Goal: Transaction & Acquisition: Purchase product/service

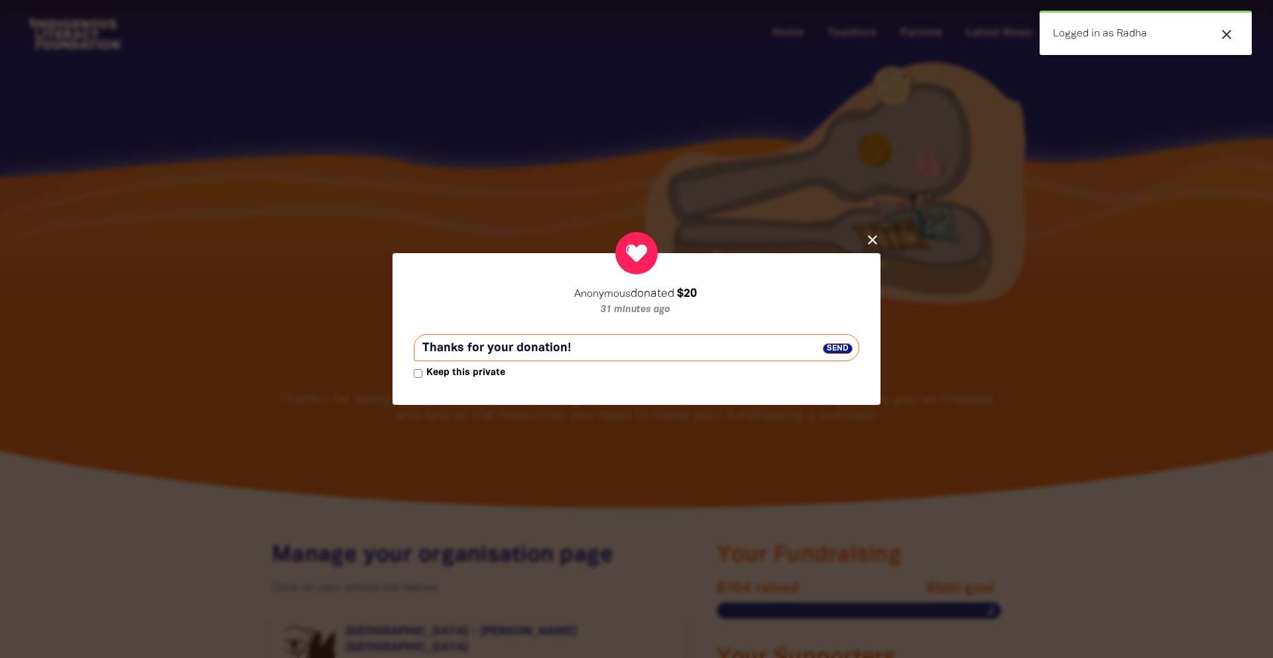
click at [838, 347] on span "Send" at bounding box center [838, 348] width 30 height 11
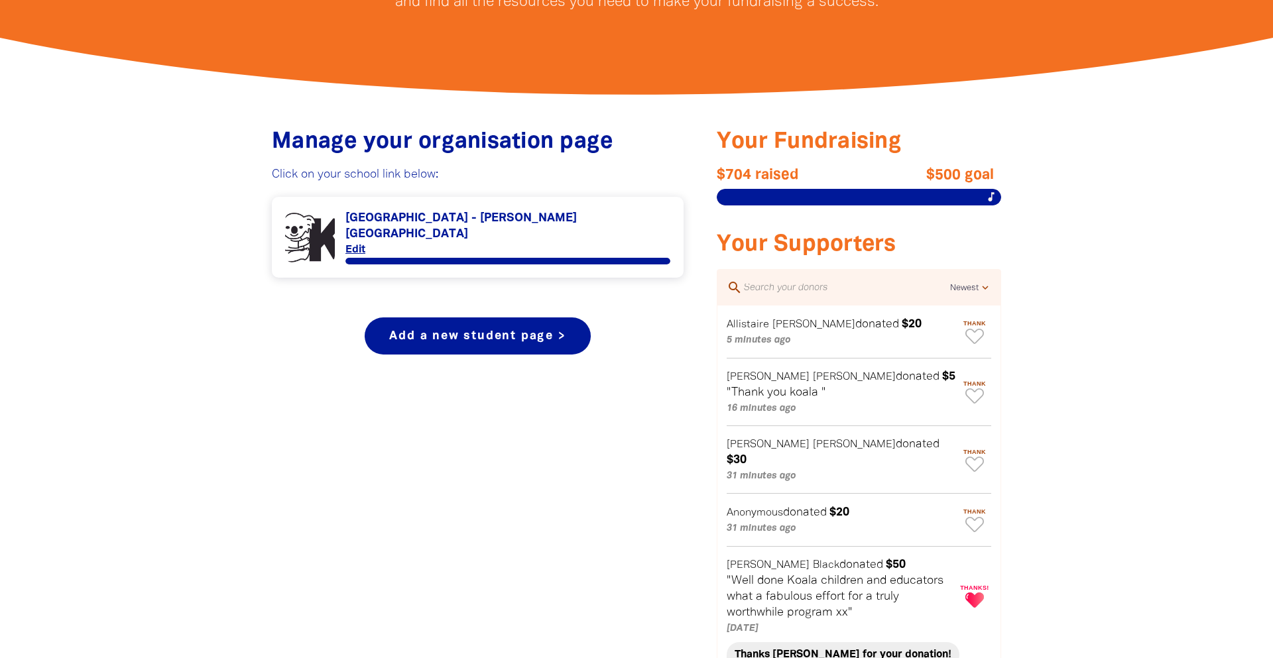
scroll to position [395, 0]
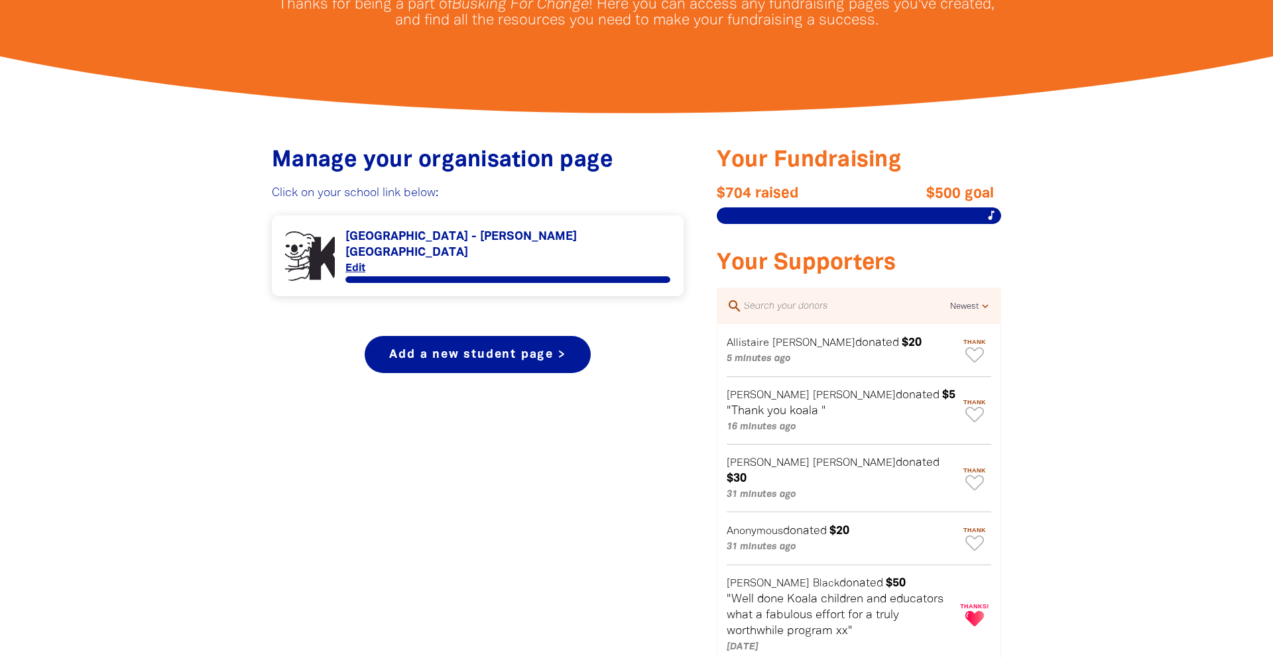
click at [396, 240] on link "Link to [GEOGRAPHIC_DATA] - [PERSON_NAME][GEOGRAPHIC_DATA]" at bounding box center [477, 256] width 385 height 54
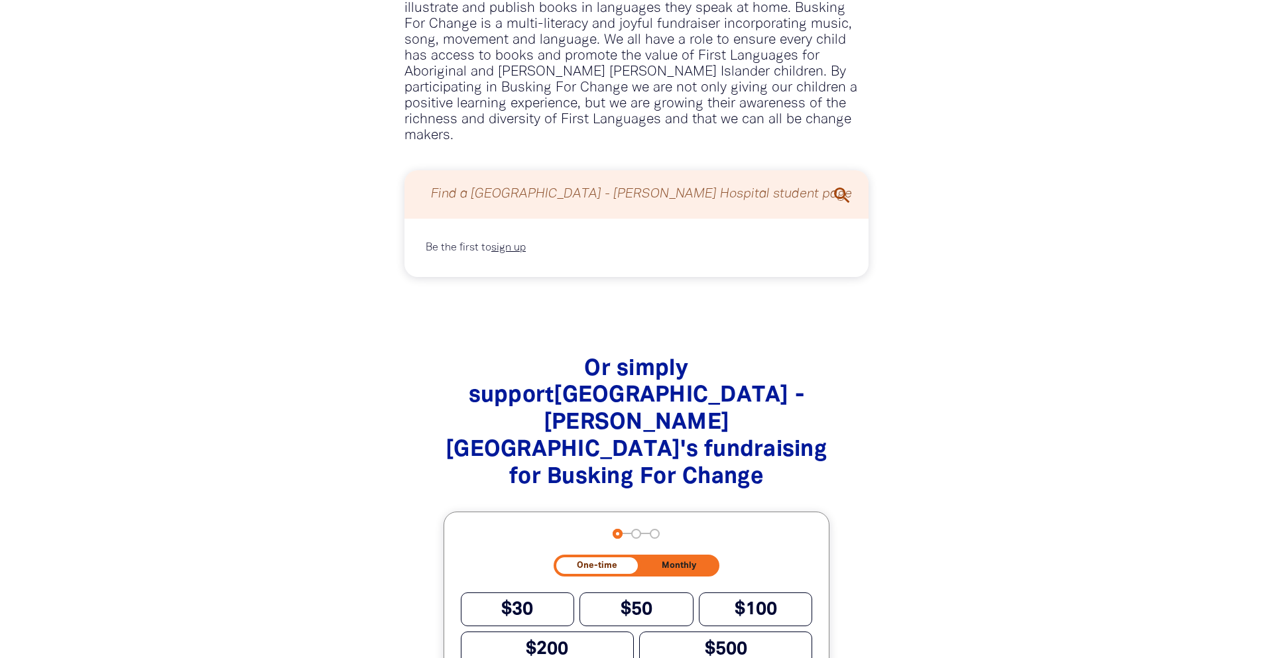
scroll to position [1477, 0]
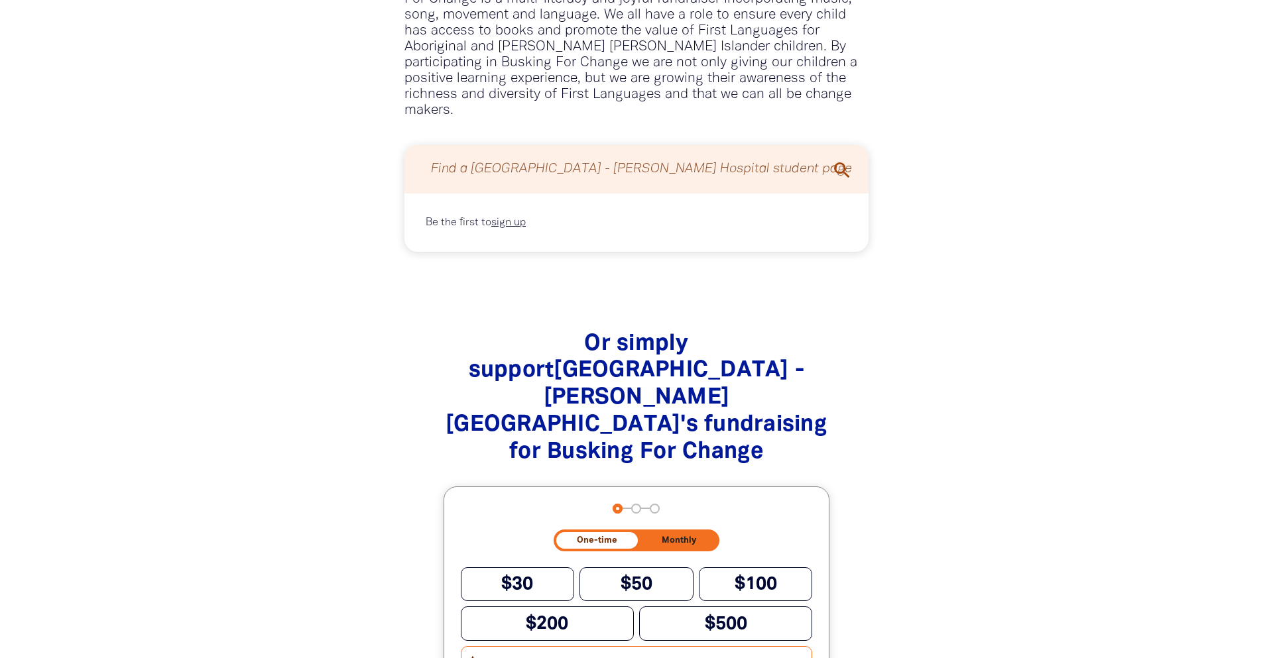
click at [500, 647] on input "Other Amount" at bounding box center [643, 665] width 337 height 36
type input "20"
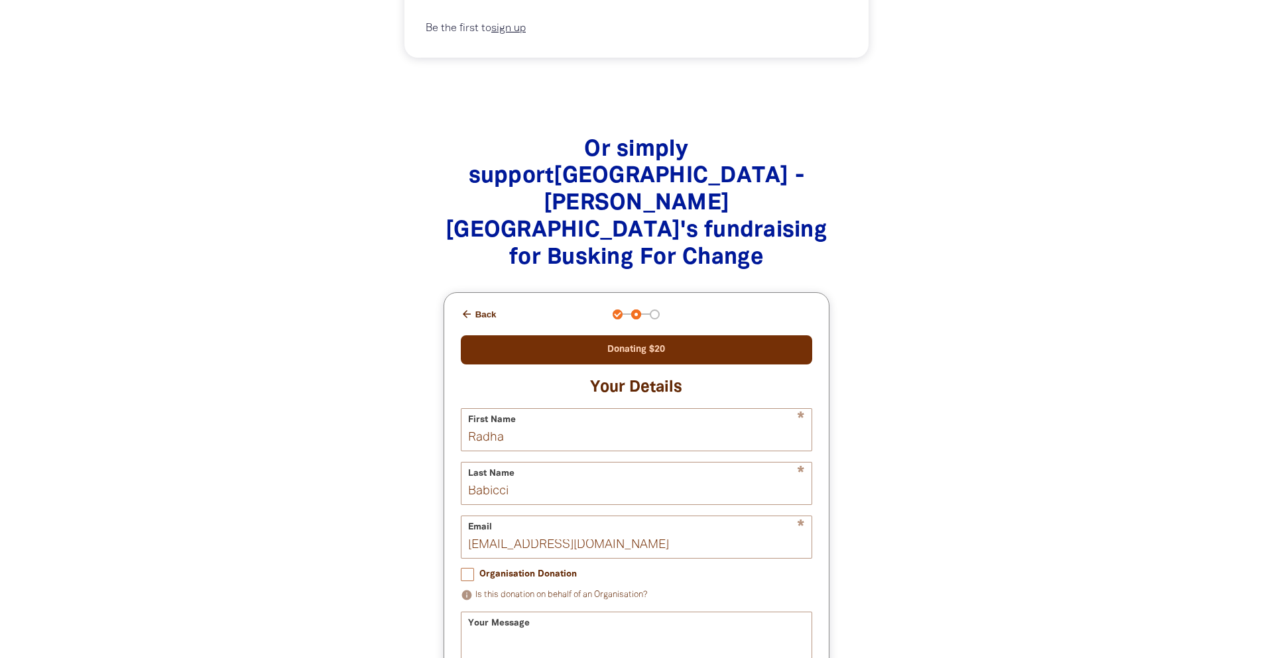
scroll to position [1674, 0]
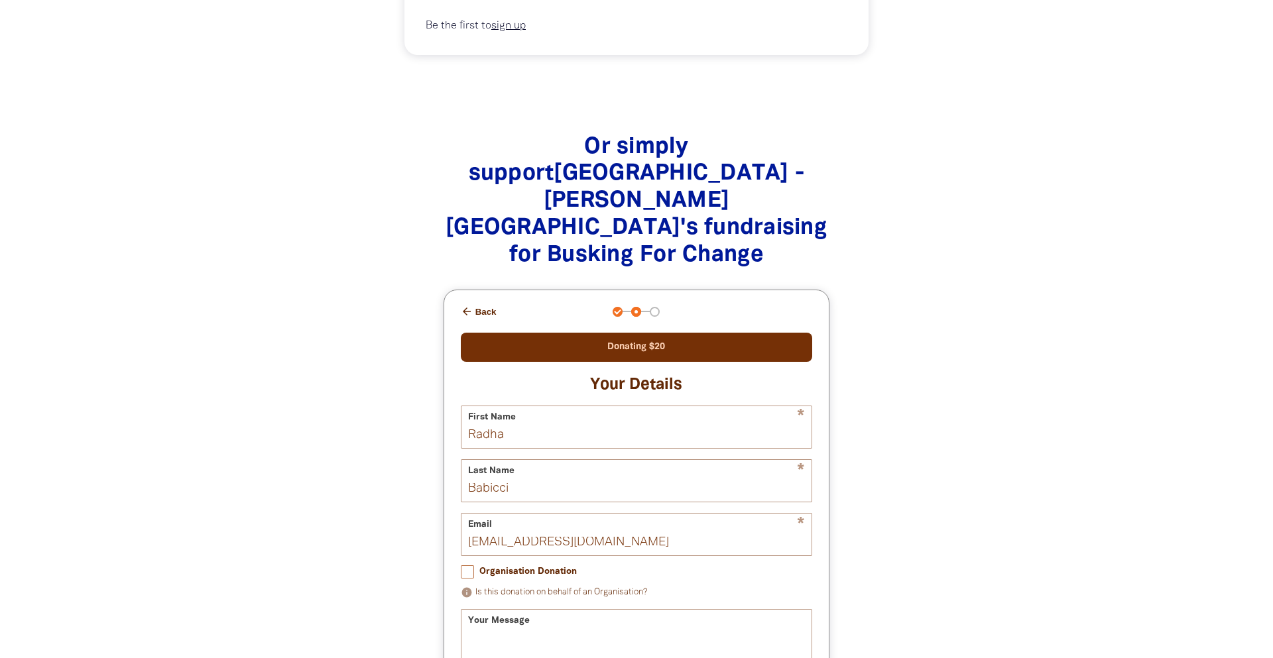
checkbox input "true"
drag, startPoint x: 642, startPoint y: 428, endPoint x: 499, endPoint y: 433, distance: 142.6
click at [499, 514] on input "radha@koalachildcare.net.au" at bounding box center [636, 535] width 351 height 42
type input "radhababicci@gmail.com"
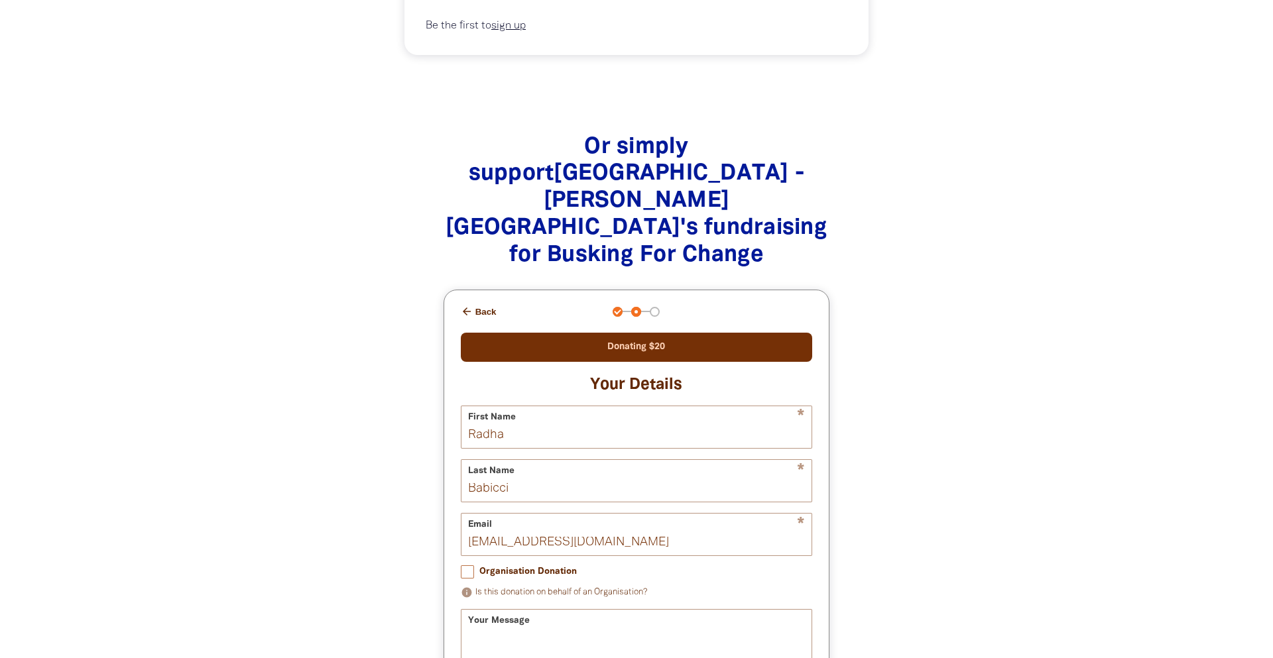
click at [522, 609] on div "Your Message" at bounding box center [637, 646] width 352 height 74
click at [528, 633] on textarea "Your Message" at bounding box center [636, 658] width 351 height 50
type textarea "D"
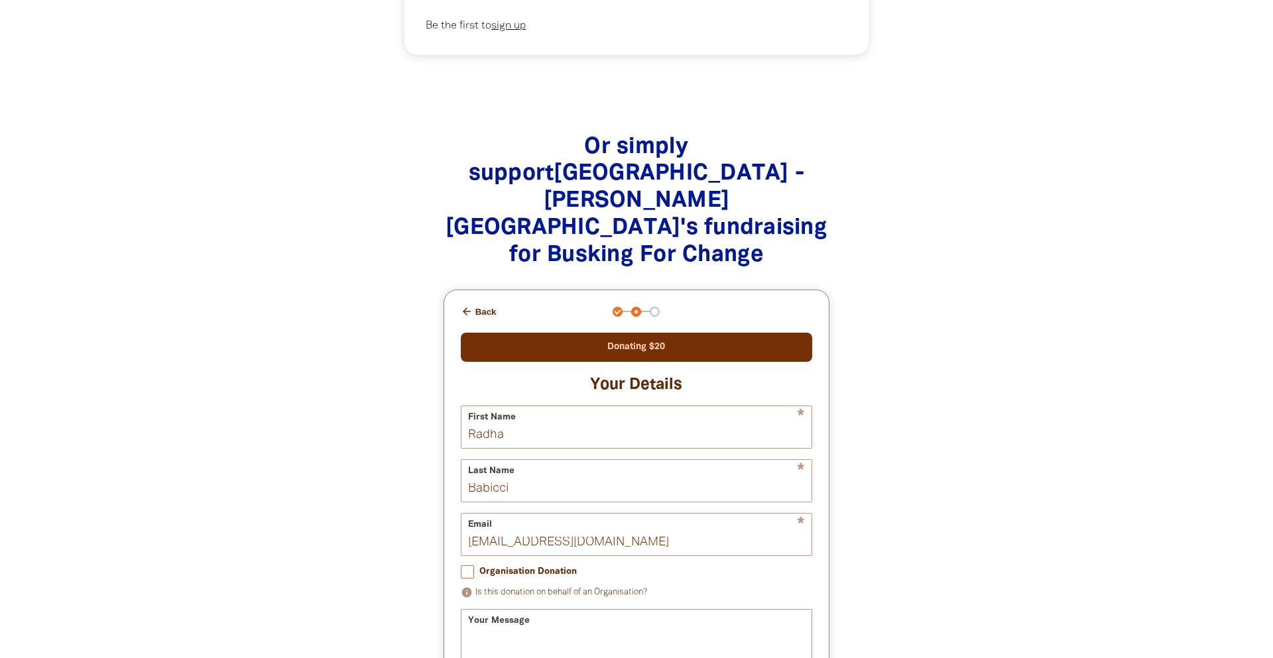
checkbox input "false"
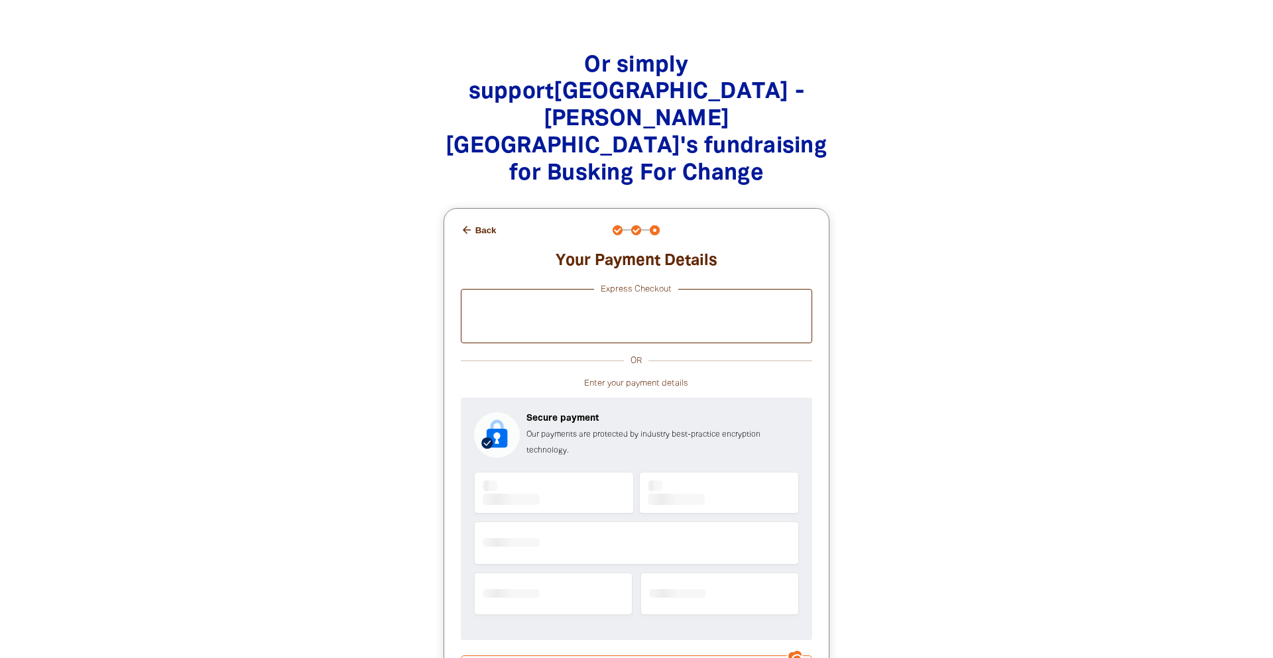
scroll to position [1762, 0]
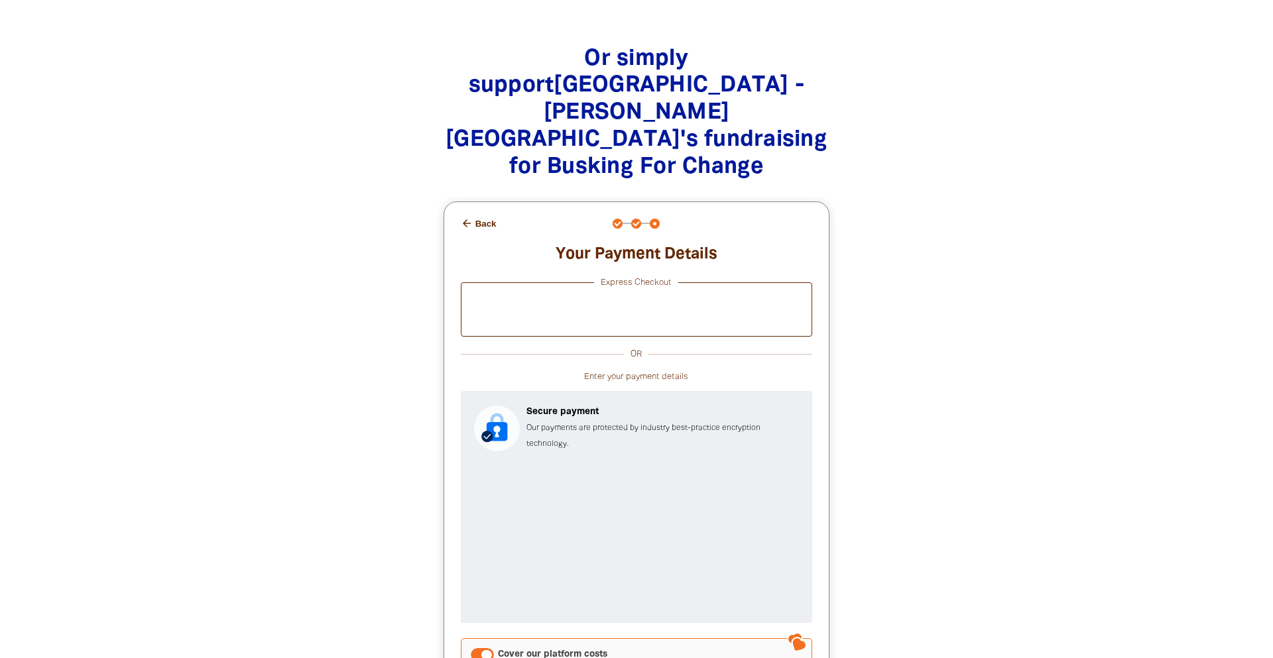
click at [478, 648] on div "Cover our platform costs" at bounding box center [482, 654] width 23 height 13
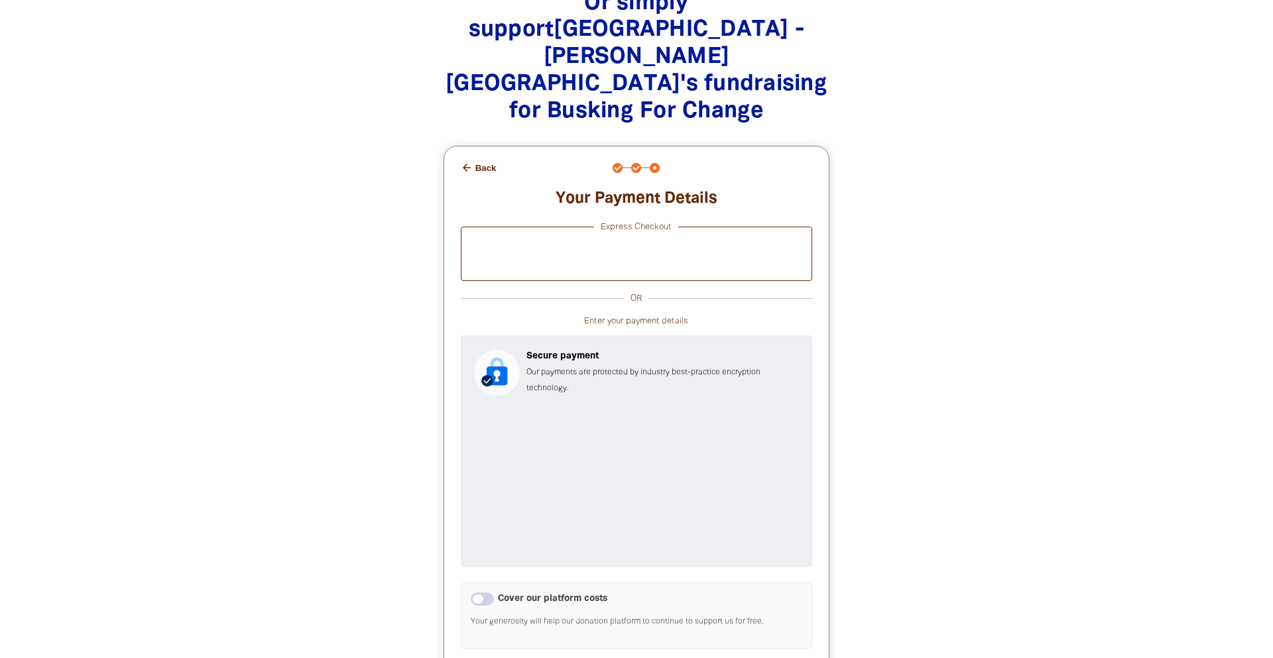
scroll to position [1840, 0]
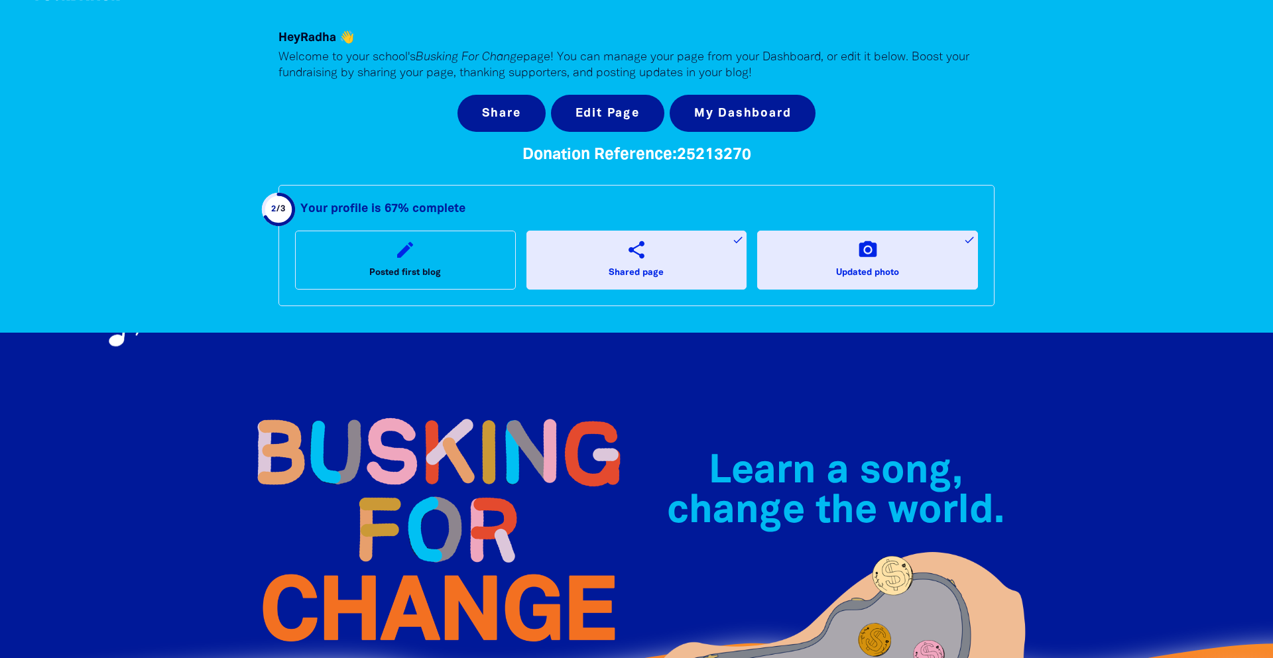
scroll to position [0, 0]
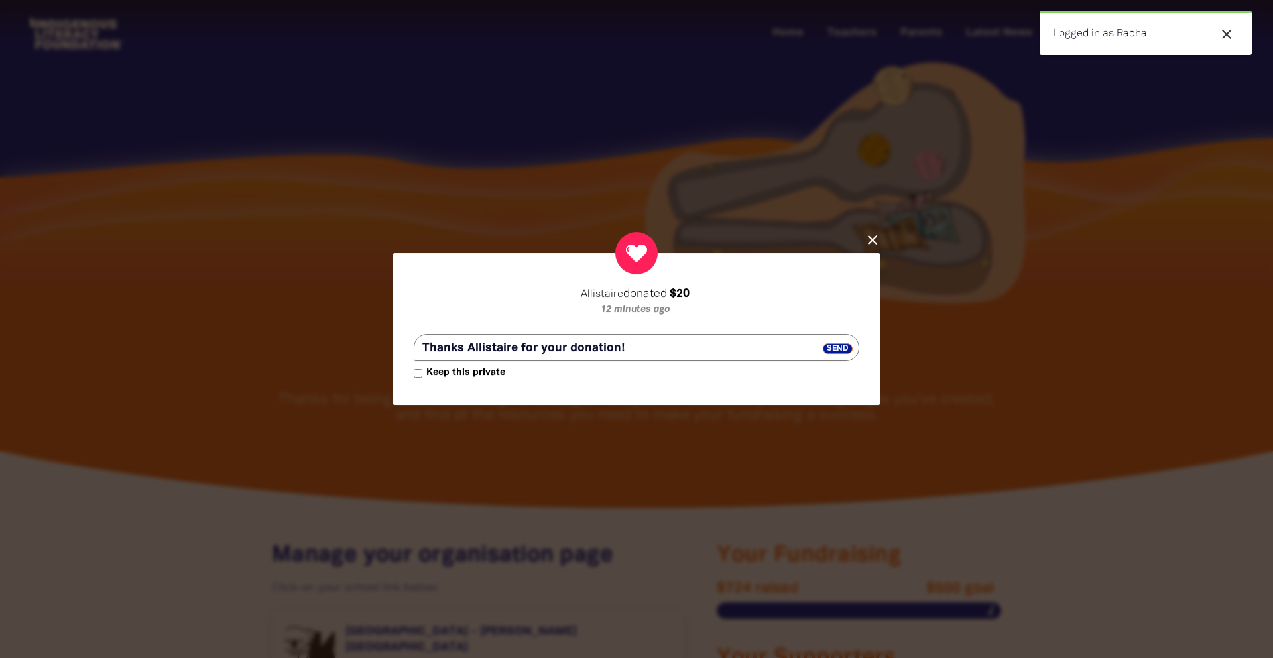
click at [520, 345] on textarea "Thanks Allistaire for your donation!" at bounding box center [636, 347] width 445 height 27
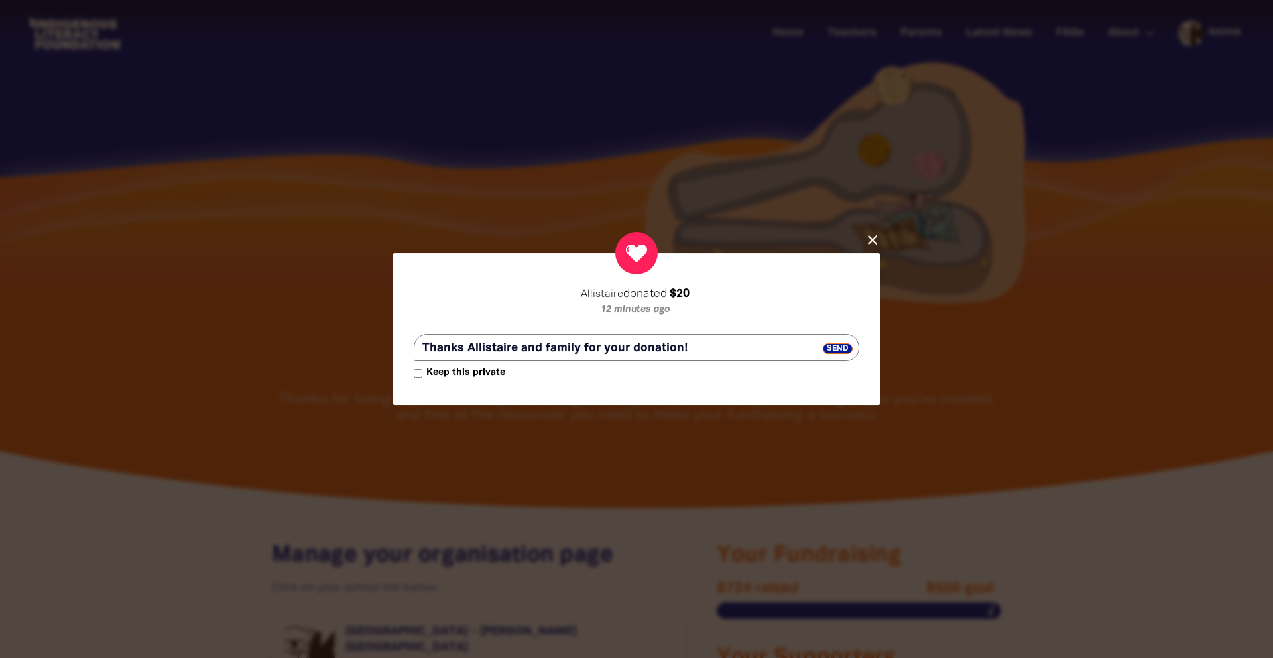
type textarea "Thanks Allistaire and family for your donation!"
click at [846, 348] on span "Send" at bounding box center [838, 348] width 30 height 11
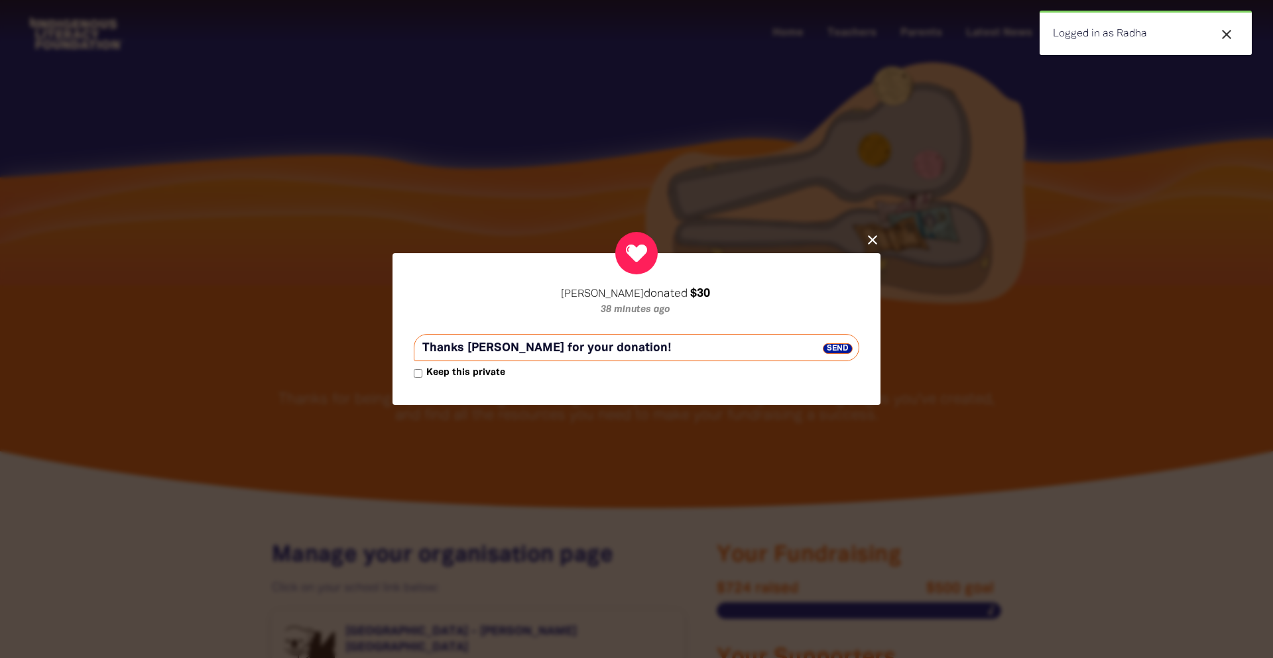
click at [842, 349] on span "Send" at bounding box center [838, 348] width 30 height 11
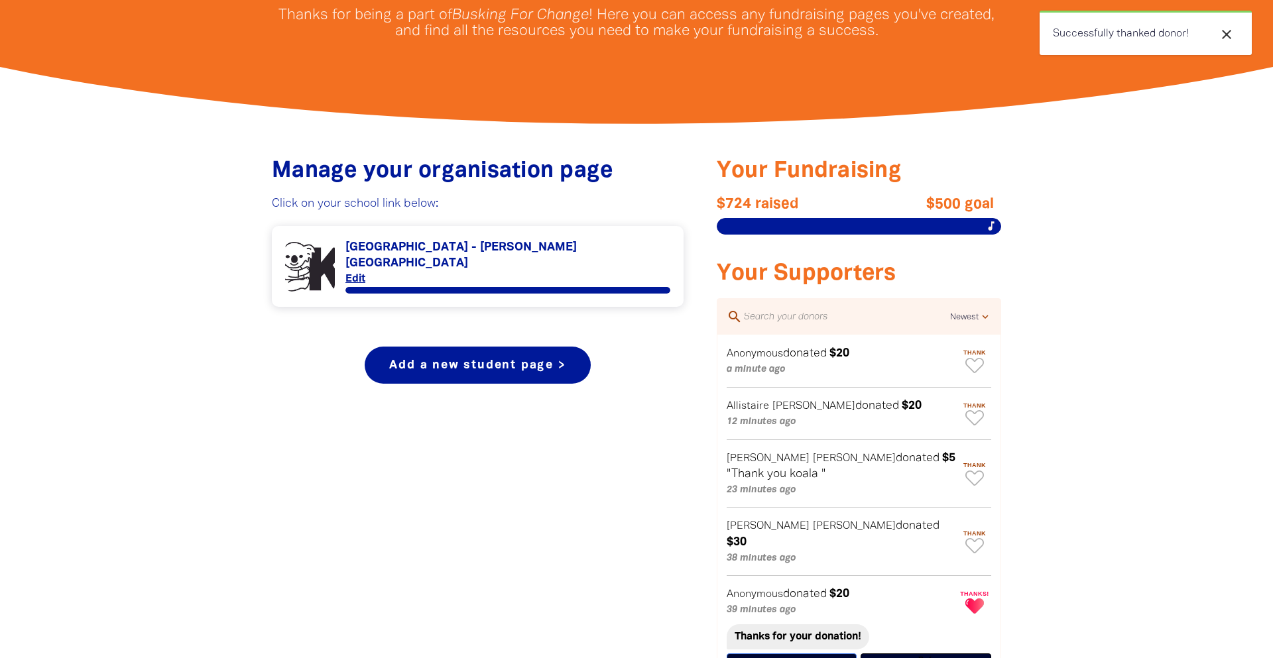
scroll to position [471, 0]
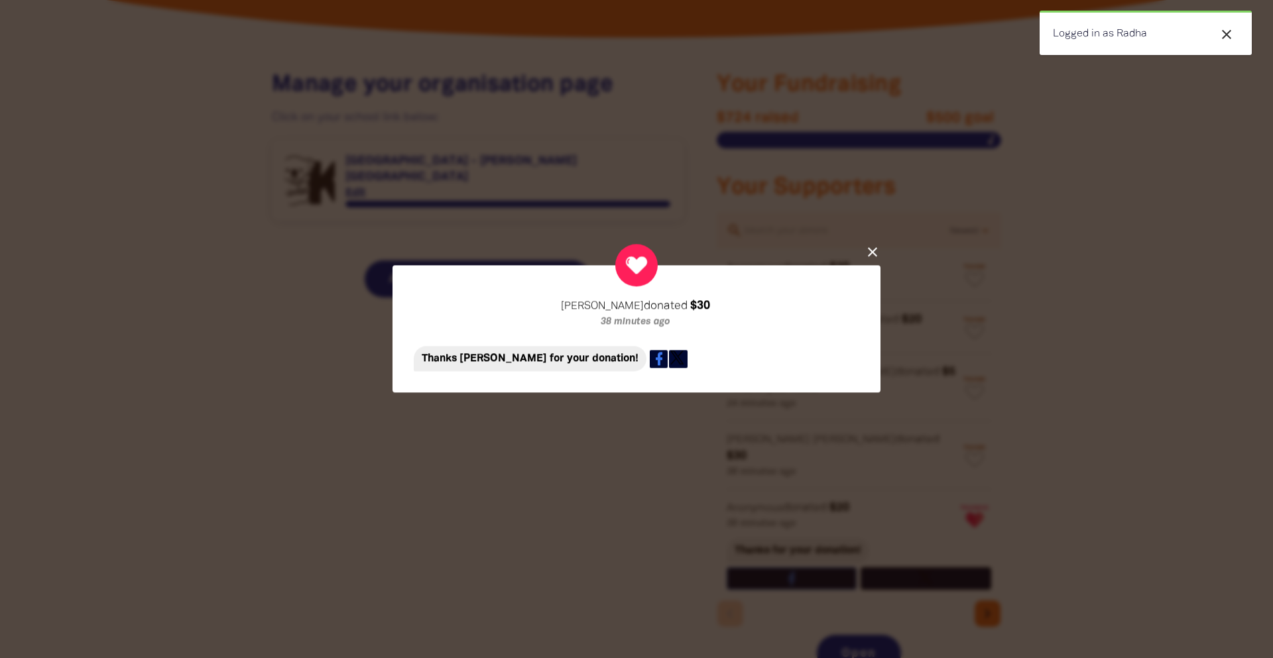
click at [874, 252] on icon "close" at bounding box center [872, 252] width 16 height 16
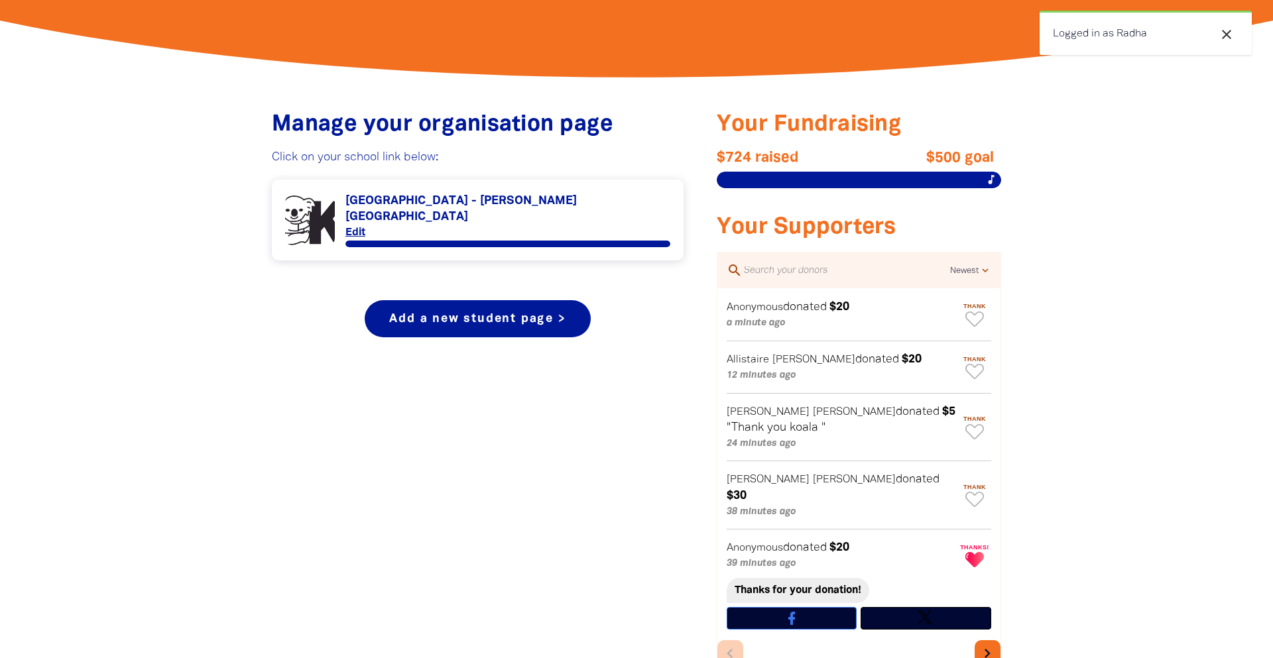
scroll to position [426, 0]
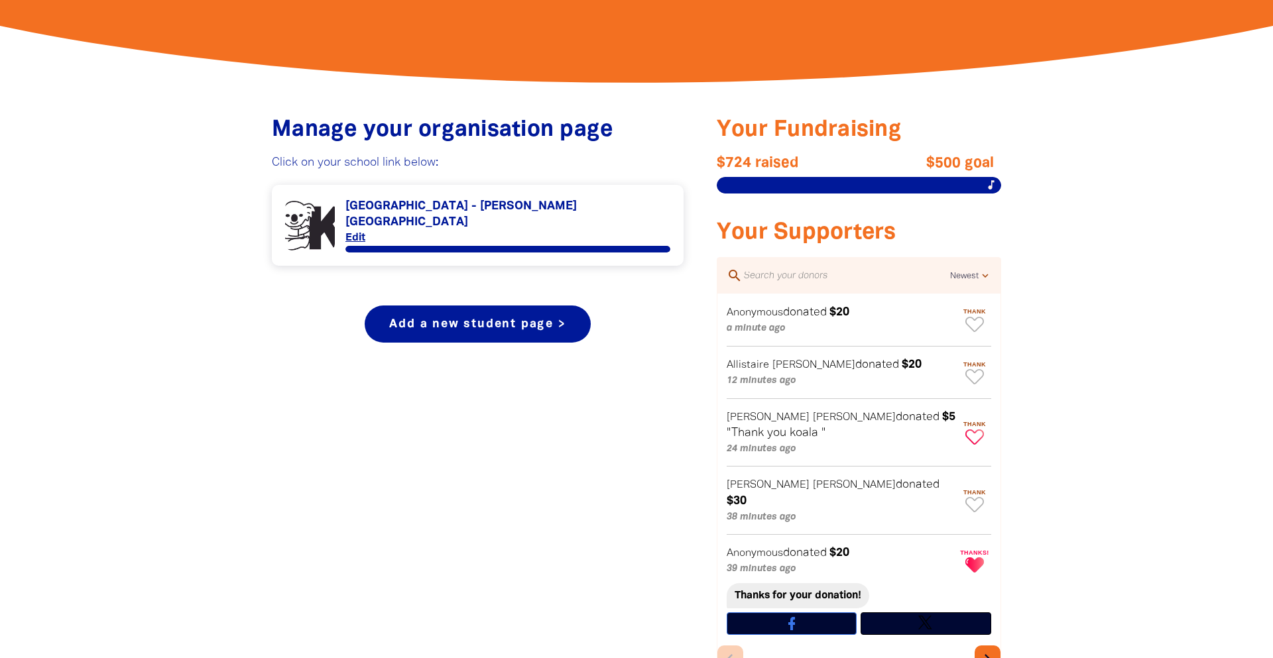
click at [972, 440] on icon "Paginated content" at bounding box center [974, 437] width 19 height 15
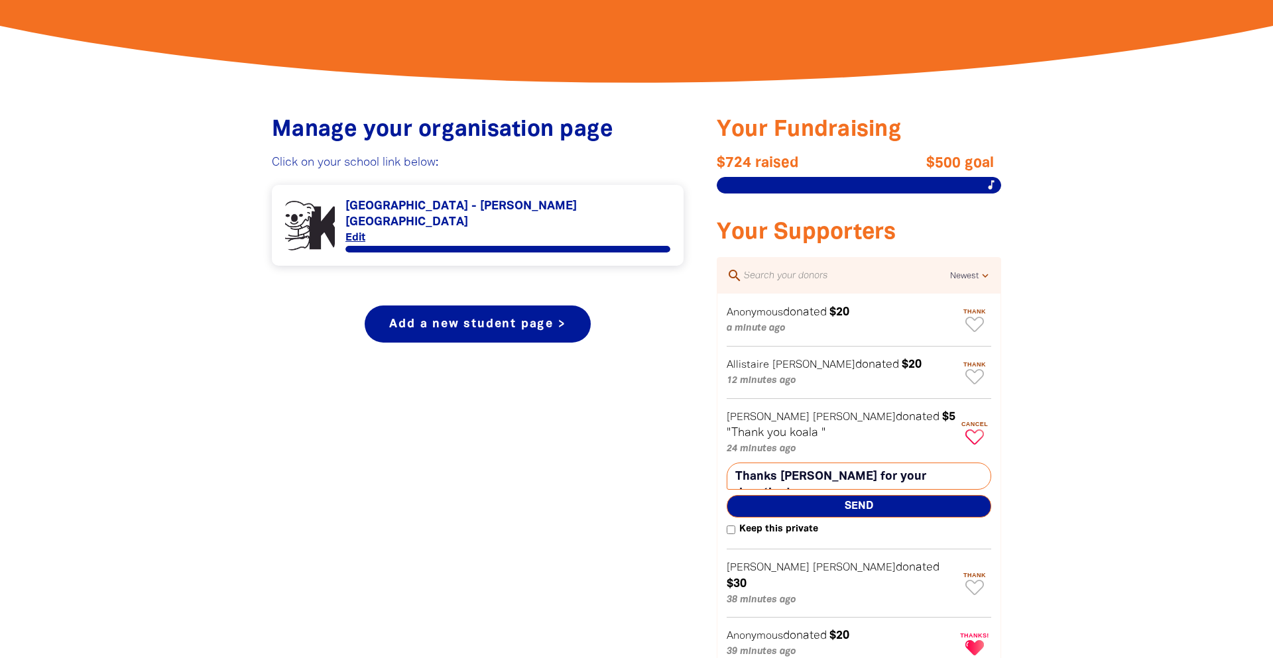
click at [842, 505] on span "Send" at bounding box center [858, 506] width 264 height 23
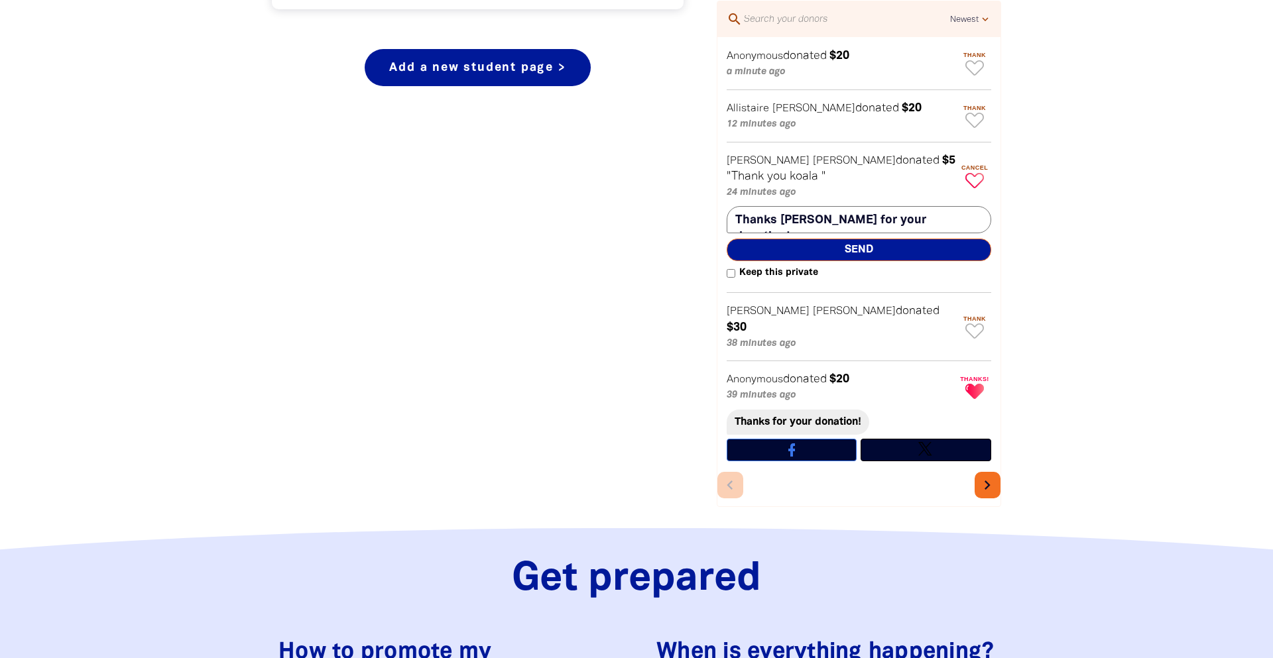
scroll to position [683, 0]
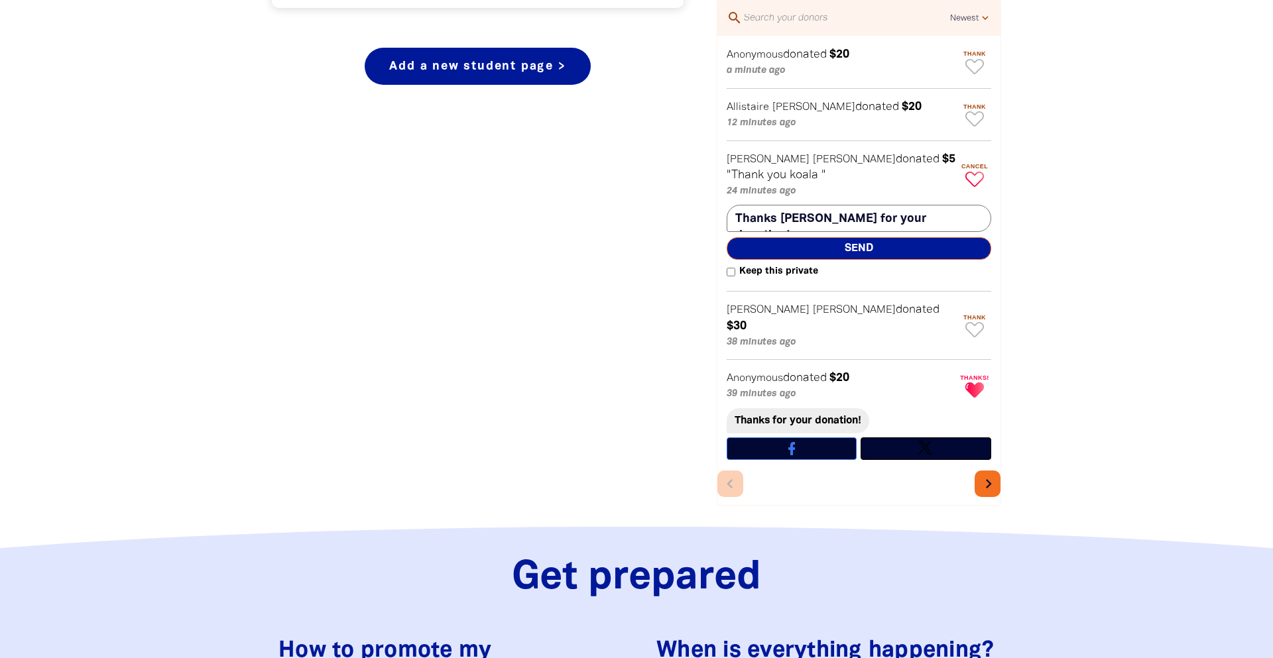
click at [991, 475] on icon "chevron_right" at bounding box center [988, 484] width 19 height 19
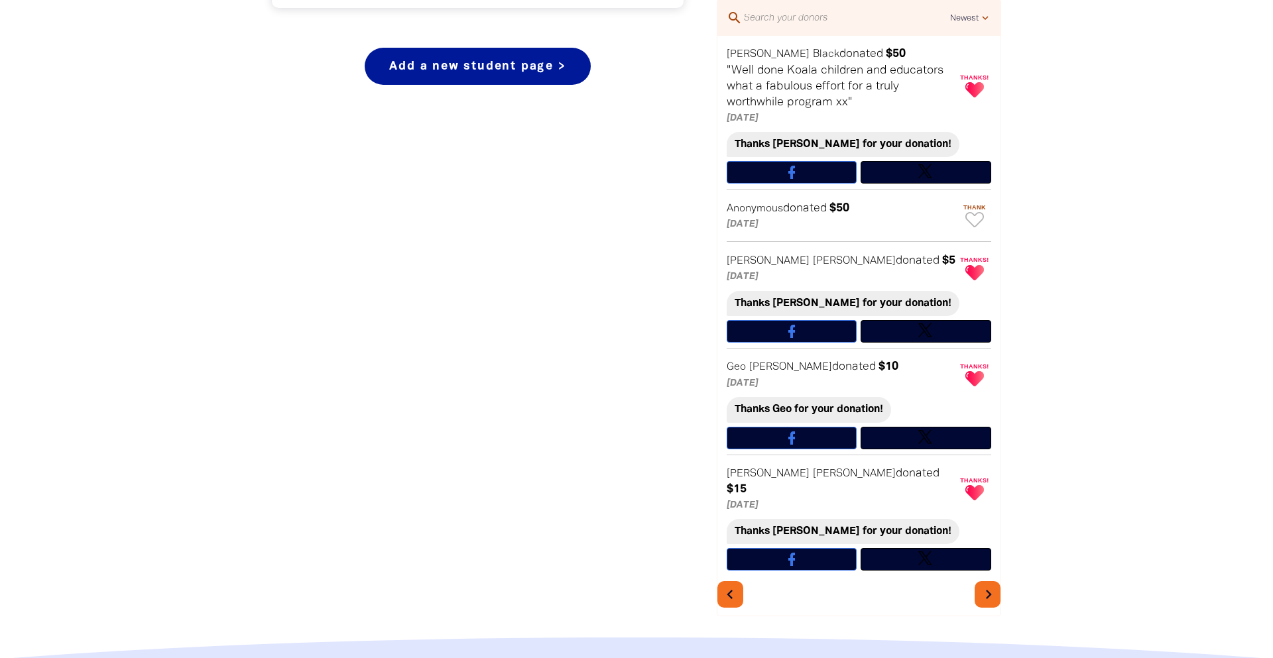
click at [991, 585] on icon "chevron_right" at bounding box center [988, 594] width 19 height 19
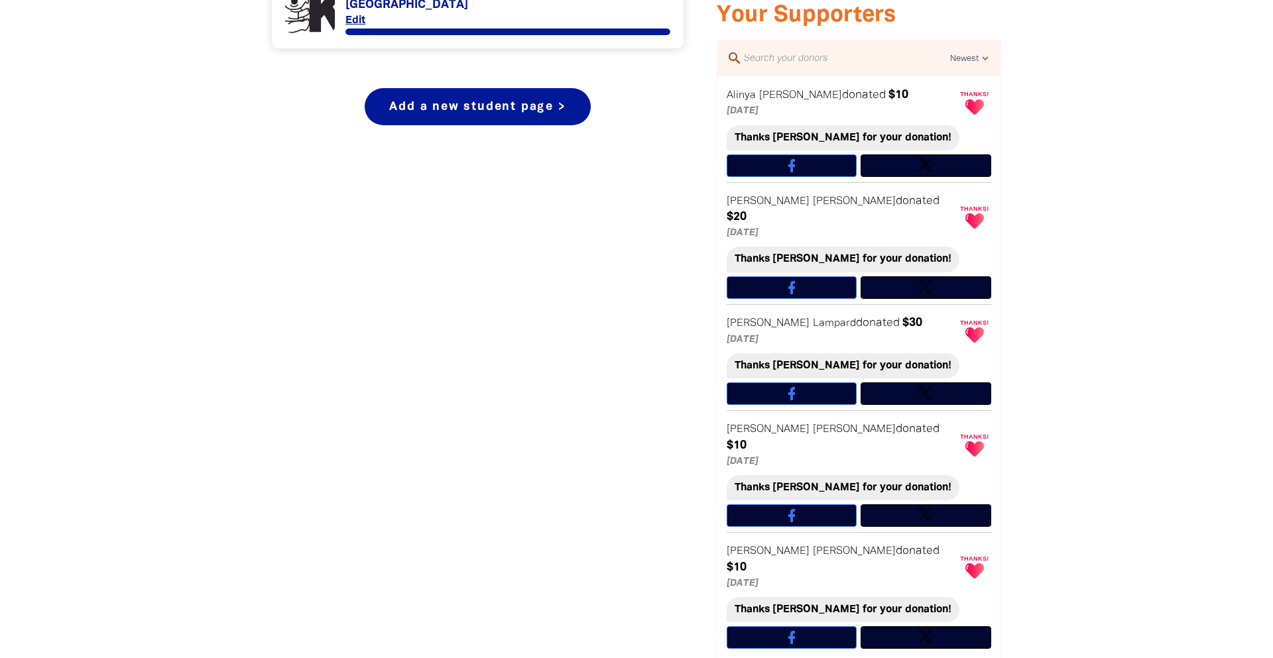
scroll to position [645, 0]
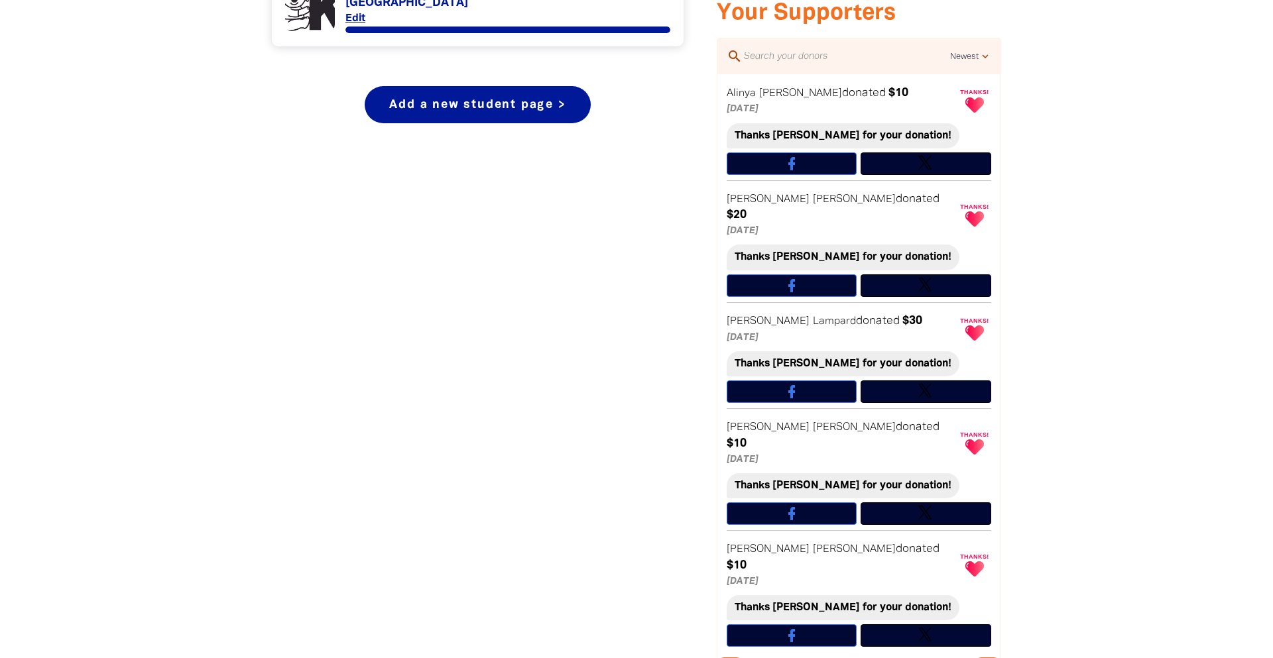
click at [717, 639] on div "search Newest Oldest Highest Lowest expand_more Alinya Quinn donated $10 6 days…" at bounding box center [859, 365] width 284 height 654
click at [730, 658] on icon "chevron_left" at bounding box center [729, 671] width 19 height 19
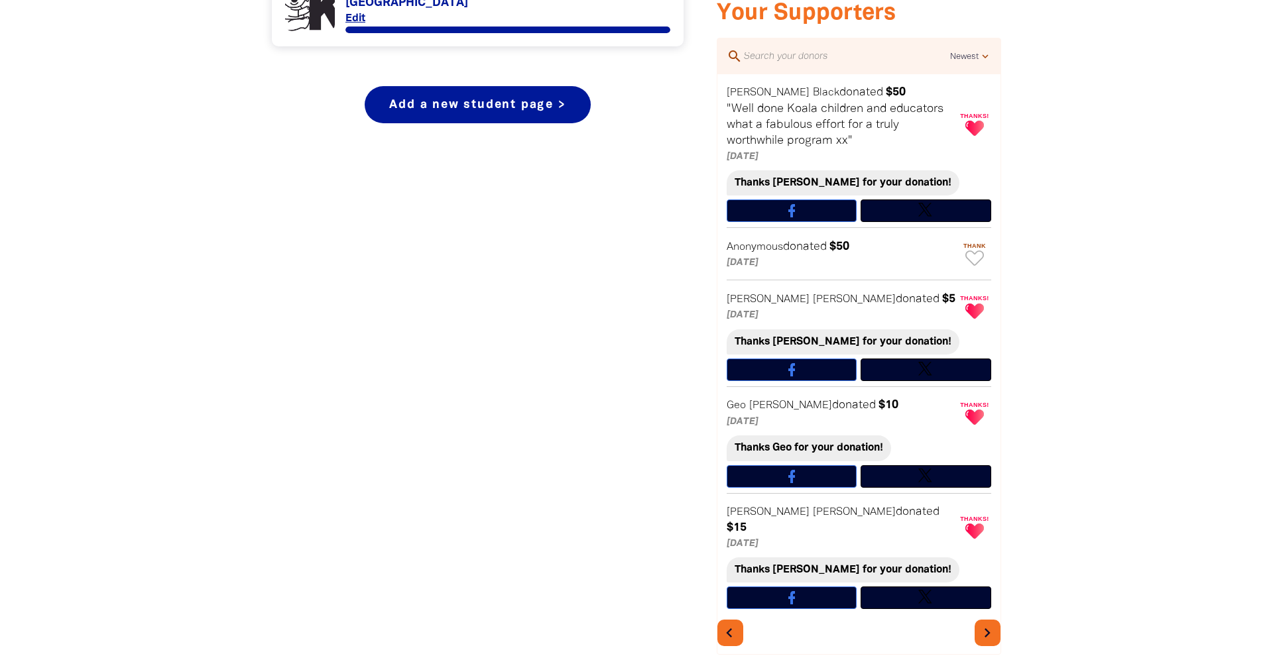
click at [732, 628] on icon "chevron_left" at bounding box center [729, 633] width 19 height 19
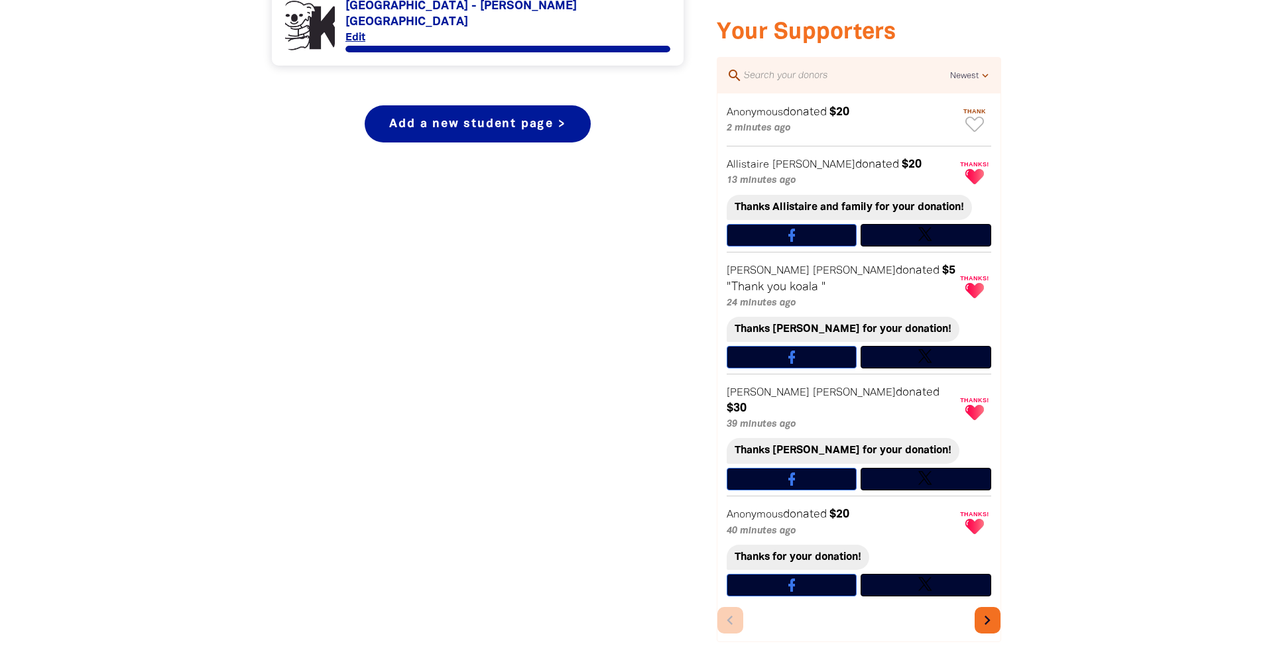
scroll to position [624, 0]
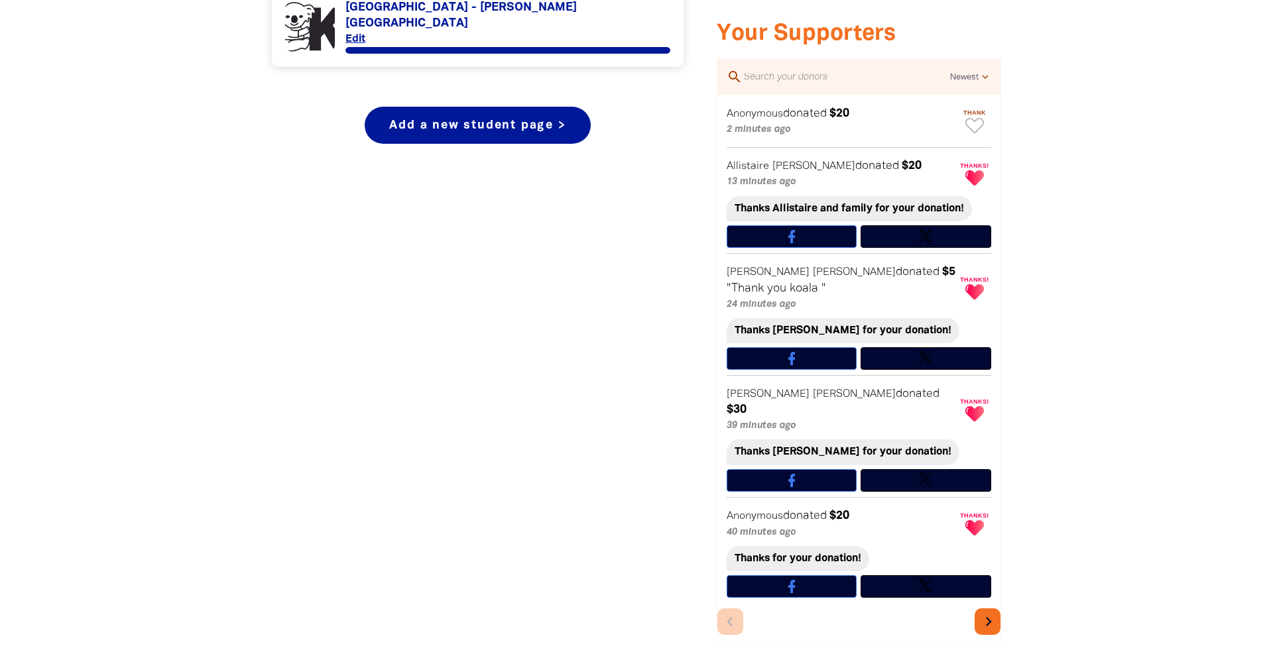
click at [984, 612] on icon "chevron_right" at bounding box center [988, 621] width 19 height 19
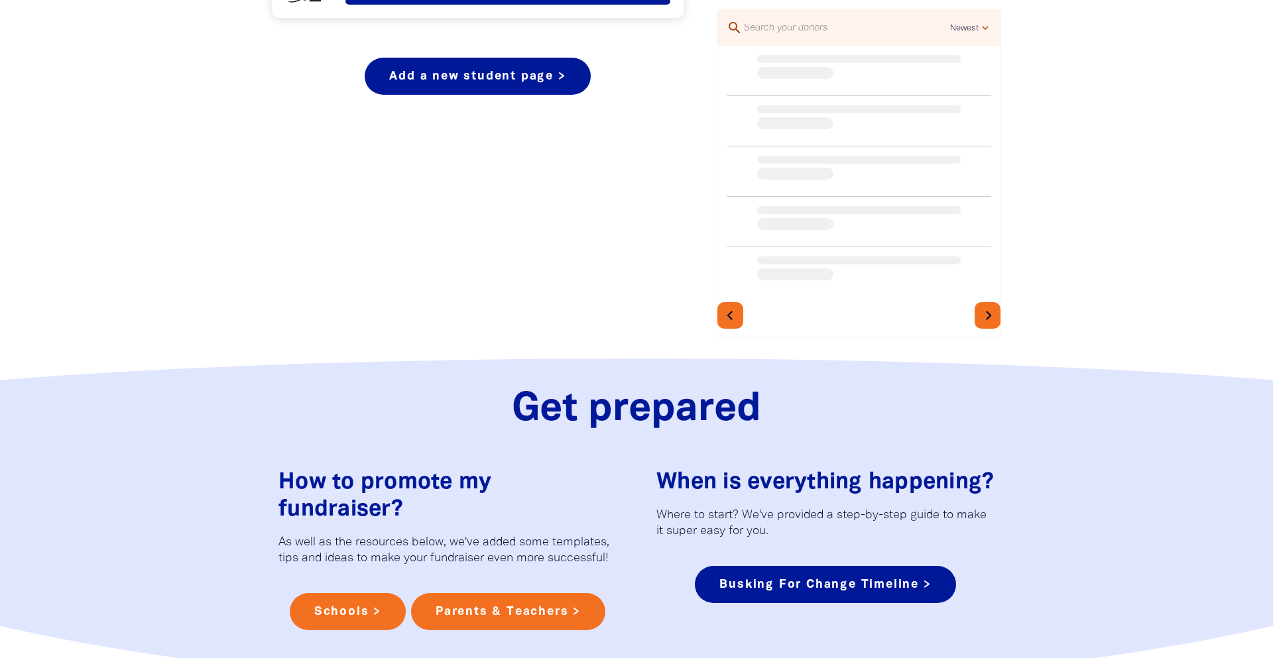
scroll to position [674, 0]
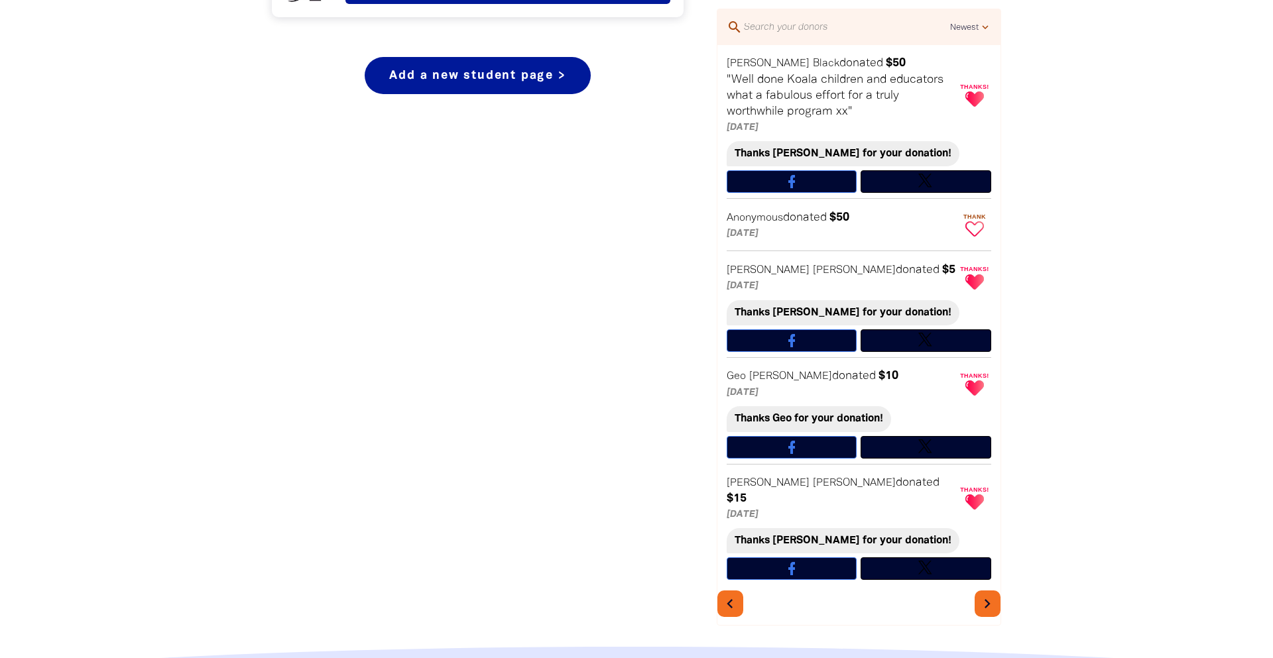
click at [975, 229] on icon "Paginated content" at bounding box center [974, 228] width 19 height 15
type textarea "Thanks for your donation!"
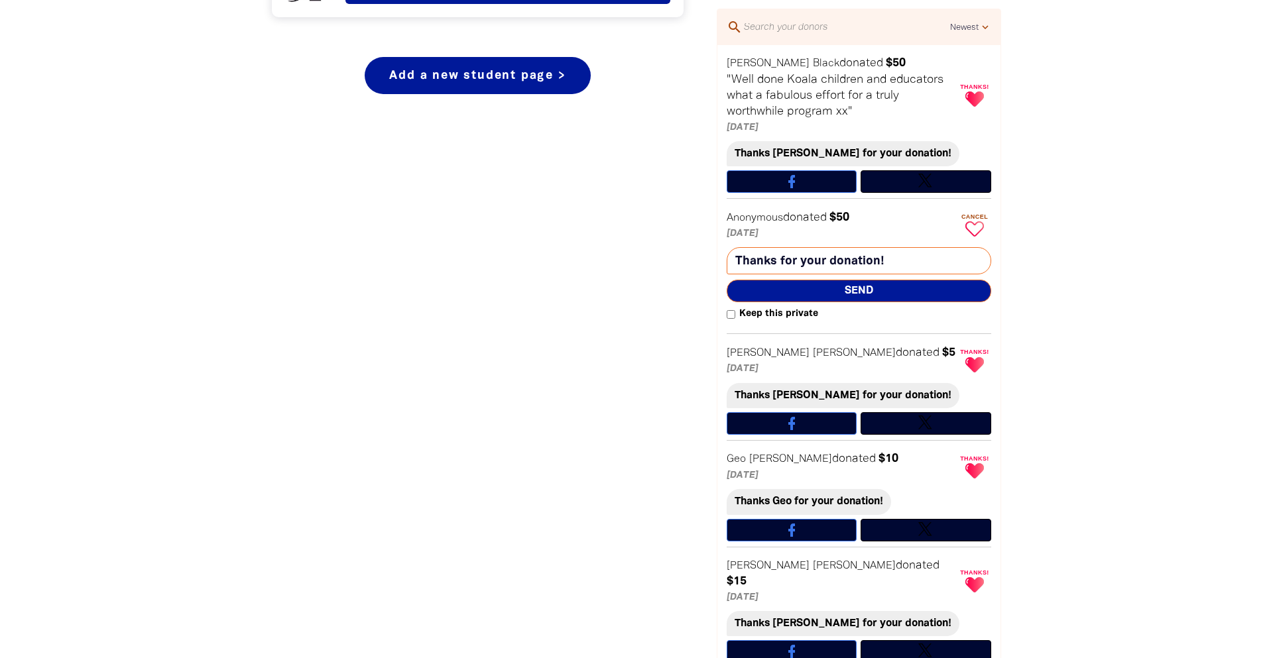
click at [923, 288] on span "Send" at bounding box center [858, 291] width 264 height 23
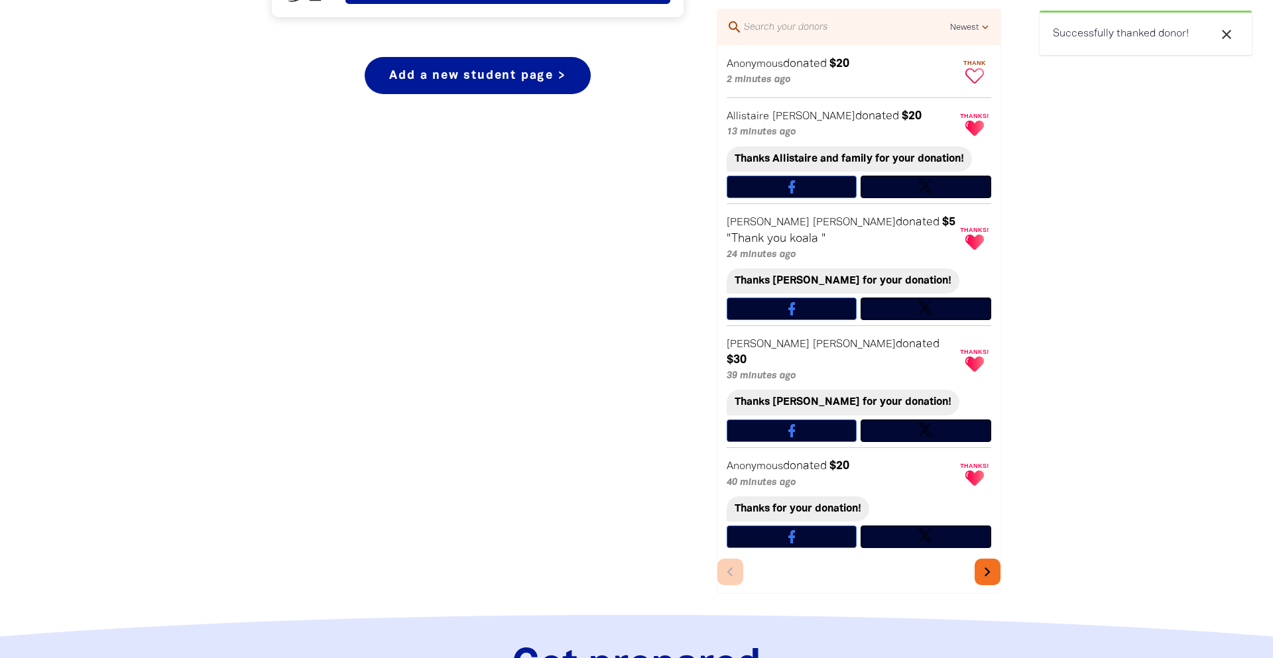
click at [974, 77] on icon "Paginated content" at bounding box center [974, 75] width 19 height 15
type textarea "Thanks for your donation!"
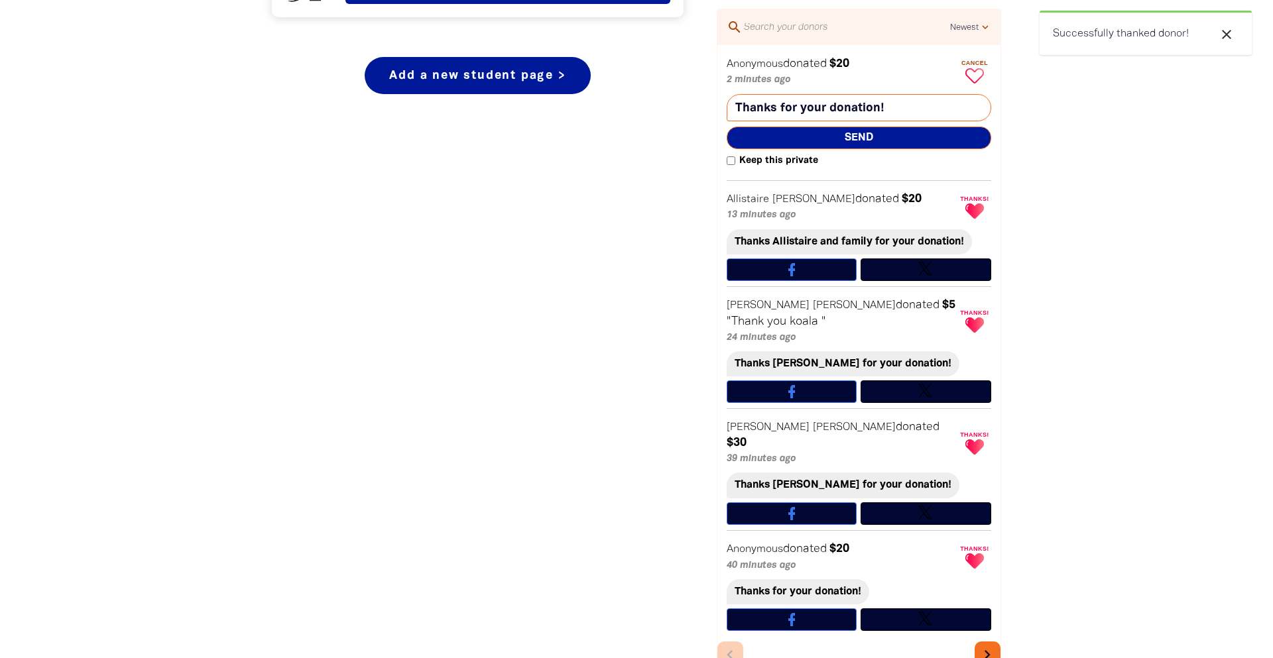
click at [833, 144] on span "Send" at bounding box center [858, 138] width 264 height 23
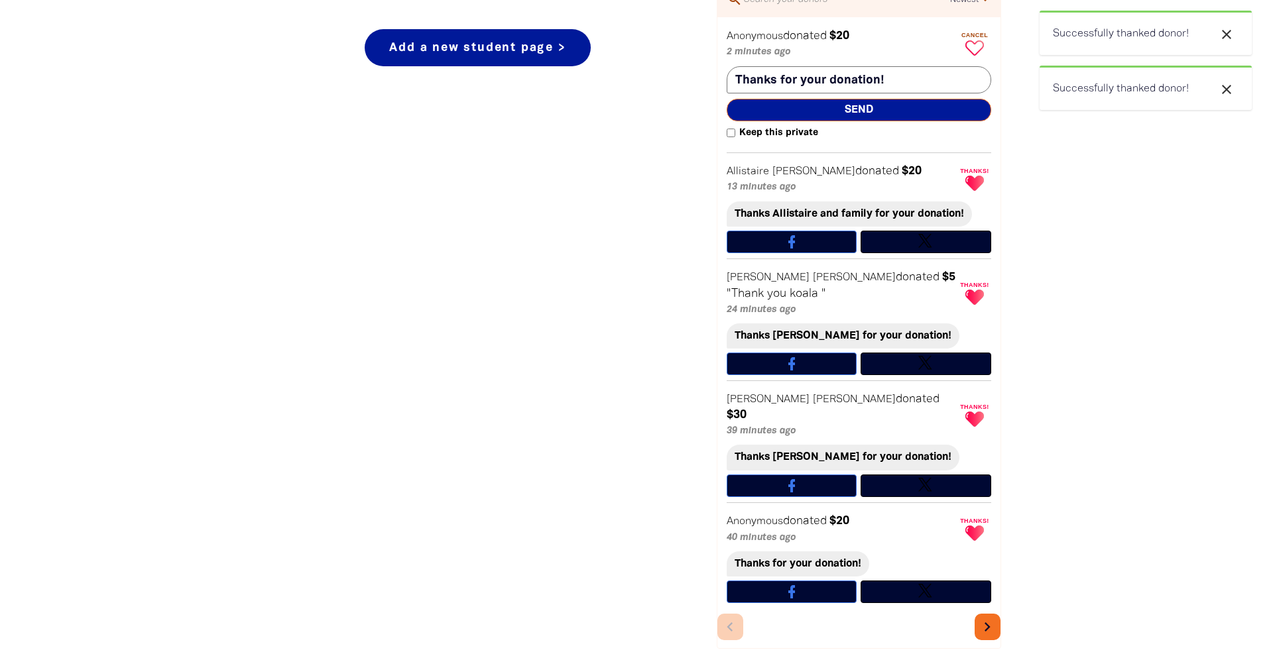
scroll to position [719, 0]
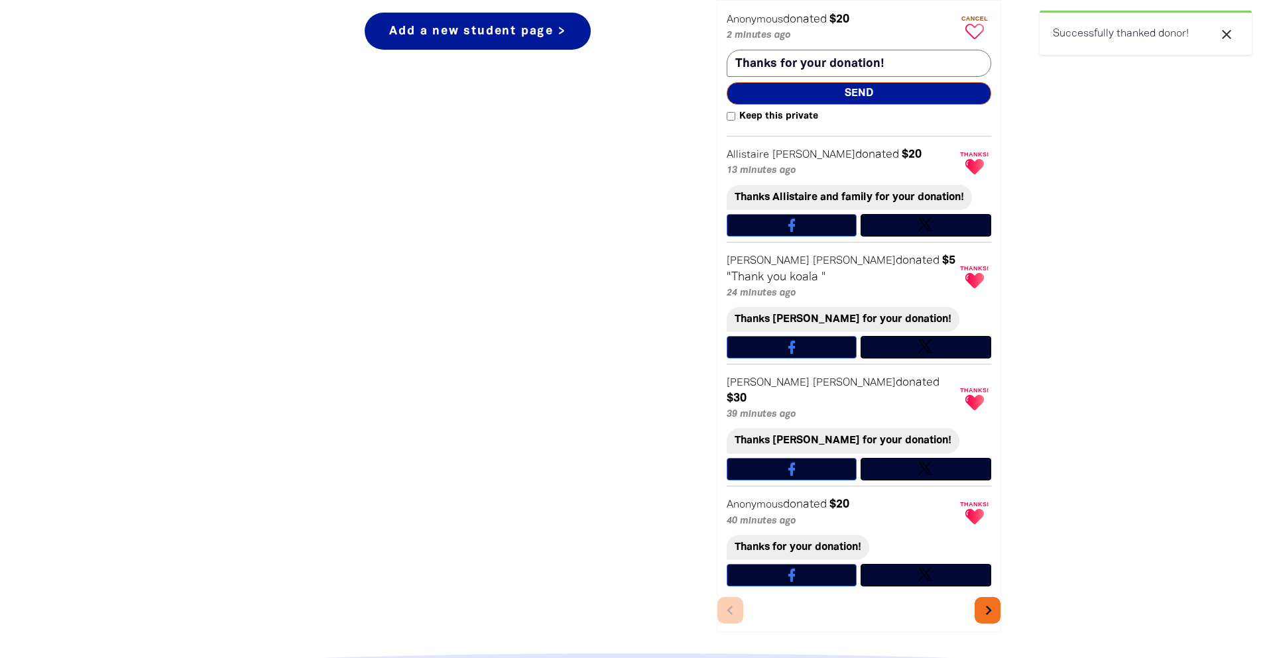
click at [986, 606] on icon "chevron_right" at bounding box center [988, 610] width 19 height 19
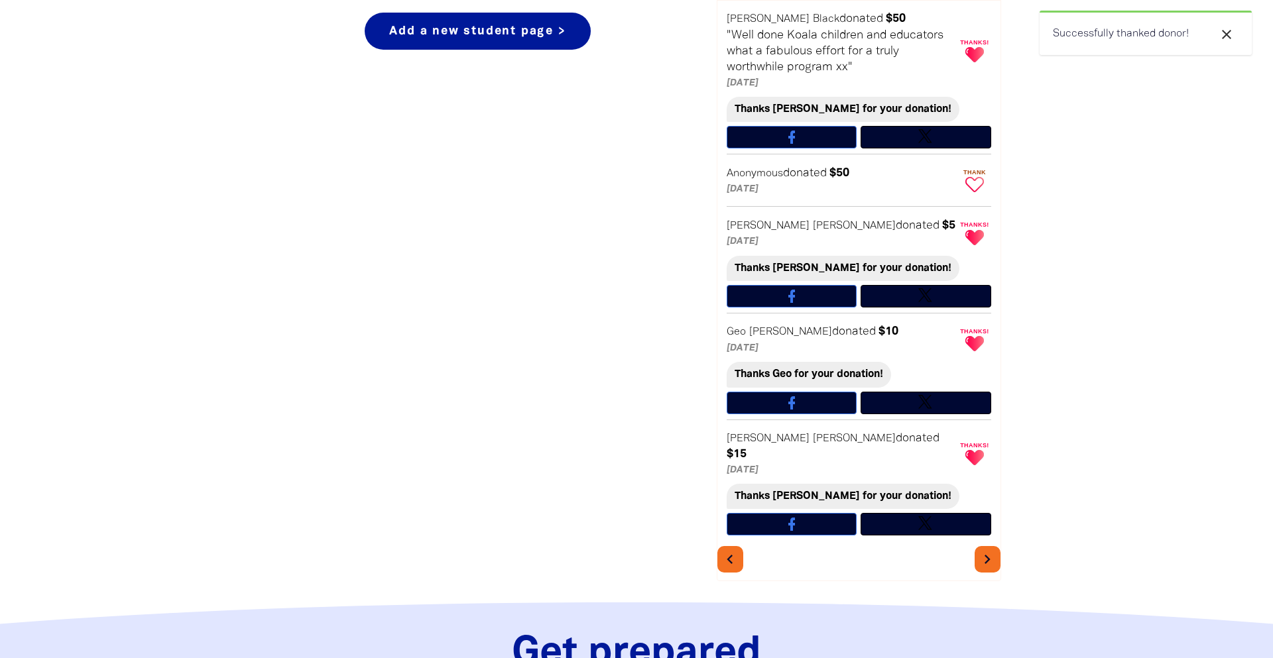
click at [980, 187] on icon "Paginated content" at bounding box center [974, 184] width 19 height 15
type textarea "Thanks for your donation!"
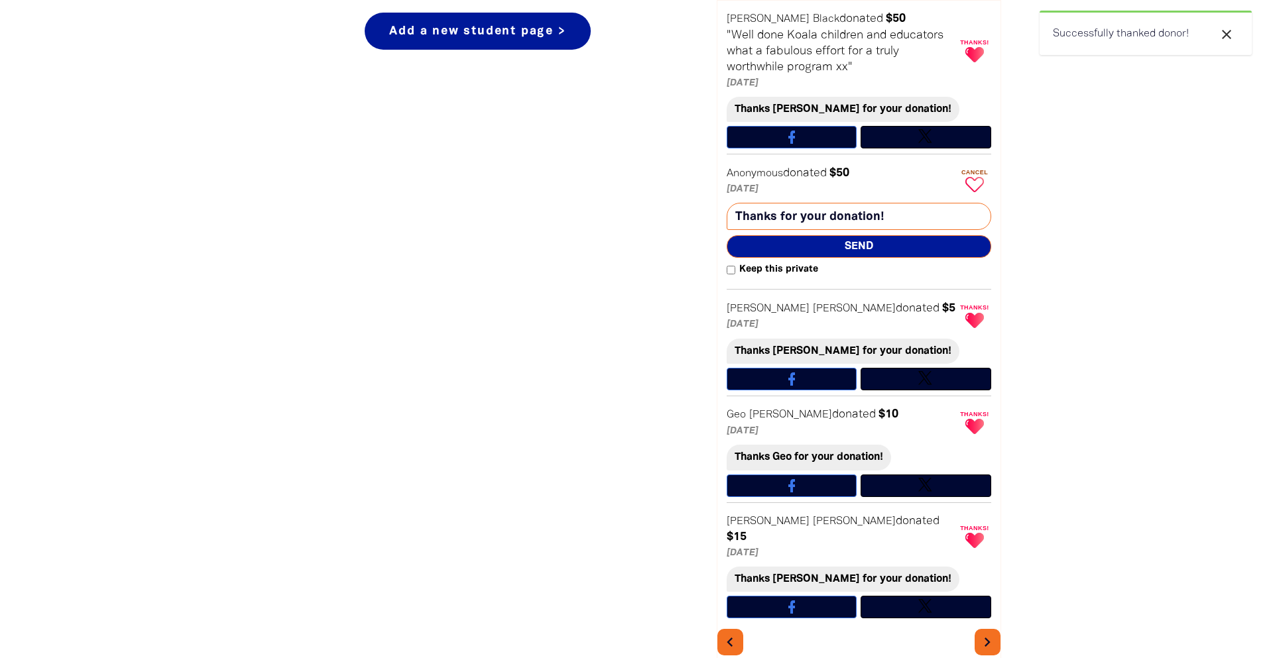
click at [913, 249] on span "Send" at bounding box center [858, 246] width 264 height 23
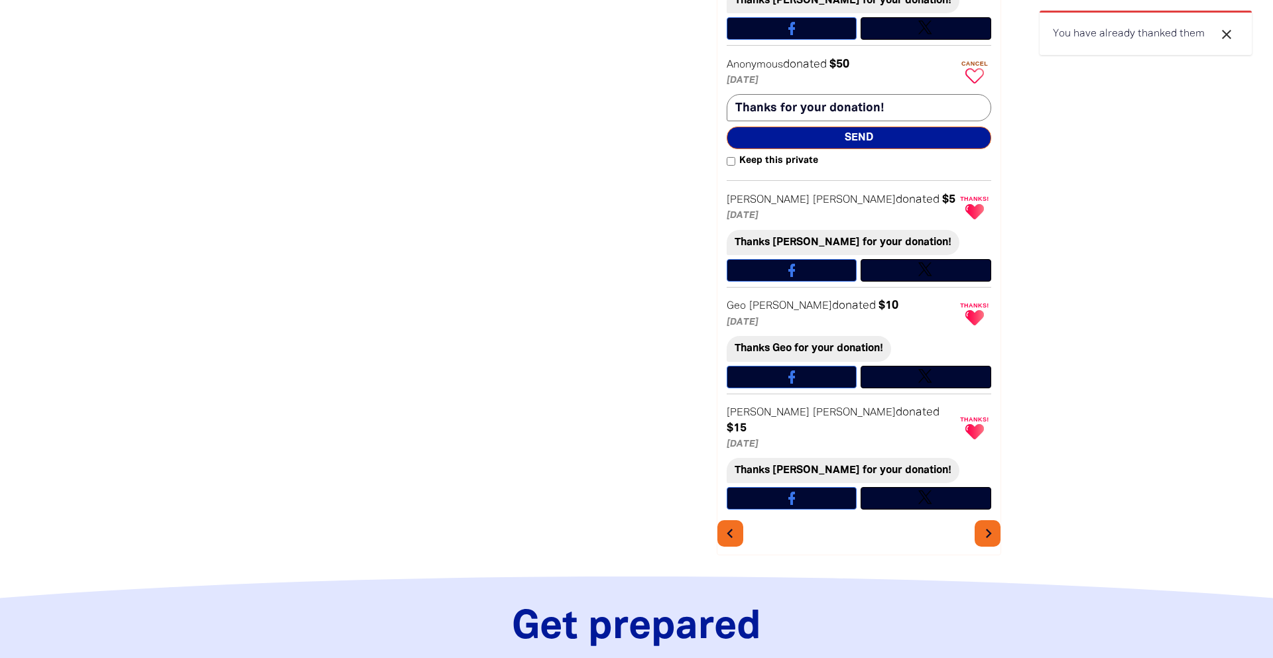
click at [994, 528] on icon "chevron_right" at bounding box center [988, 533] width 19 height 19
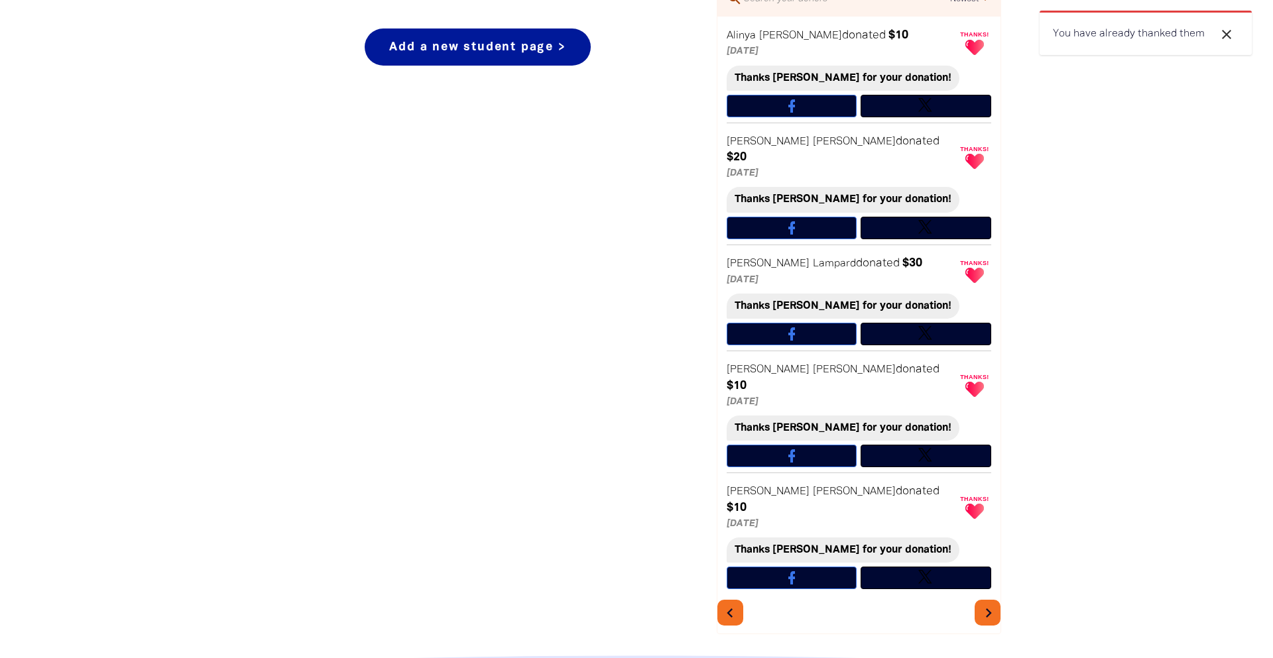
scroll to position [678, 0]
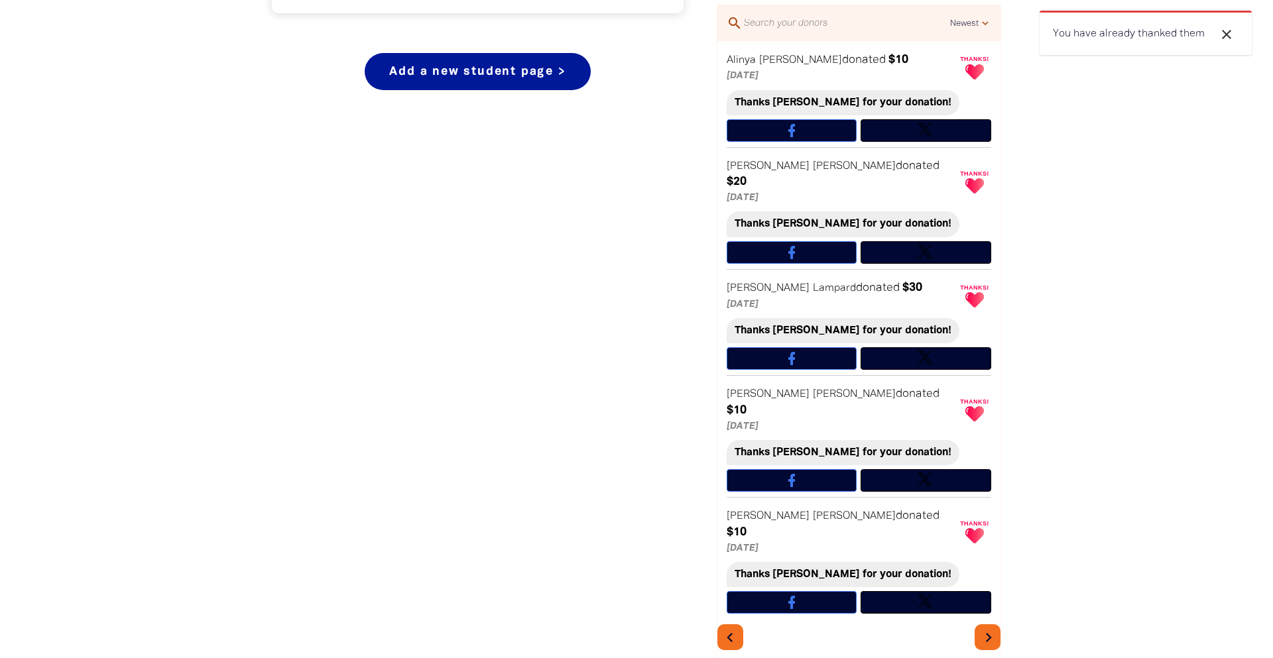
click at [989, 628] on icon "chevron_right" at bounding box center [988, 637] width 19 height 19
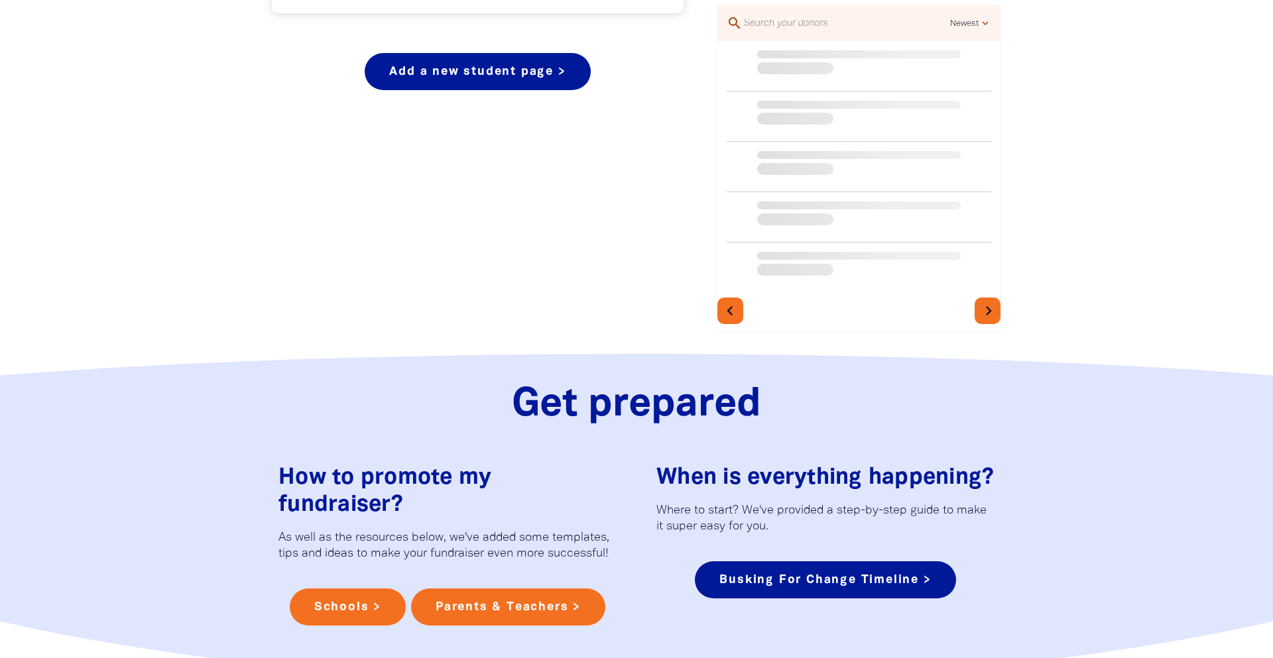
scroll to position [701, 0]
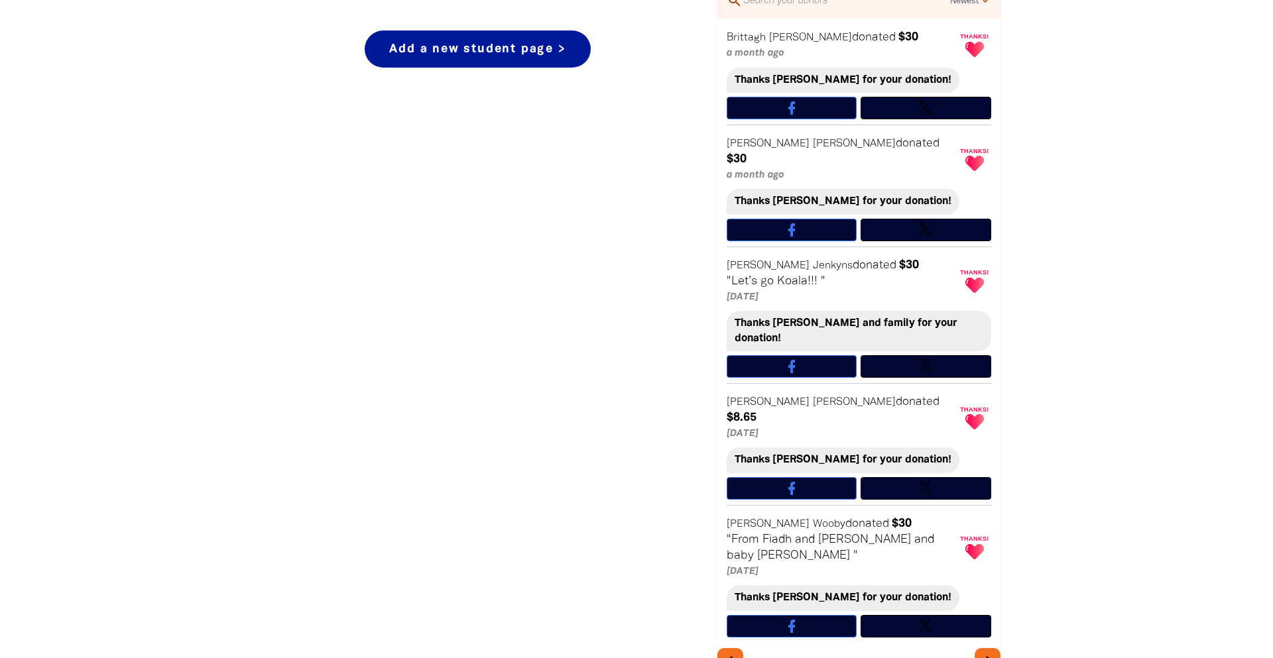
click at [985, 652] on icon "chevron_right" at bounding box center [988, 661] width 19 height 19
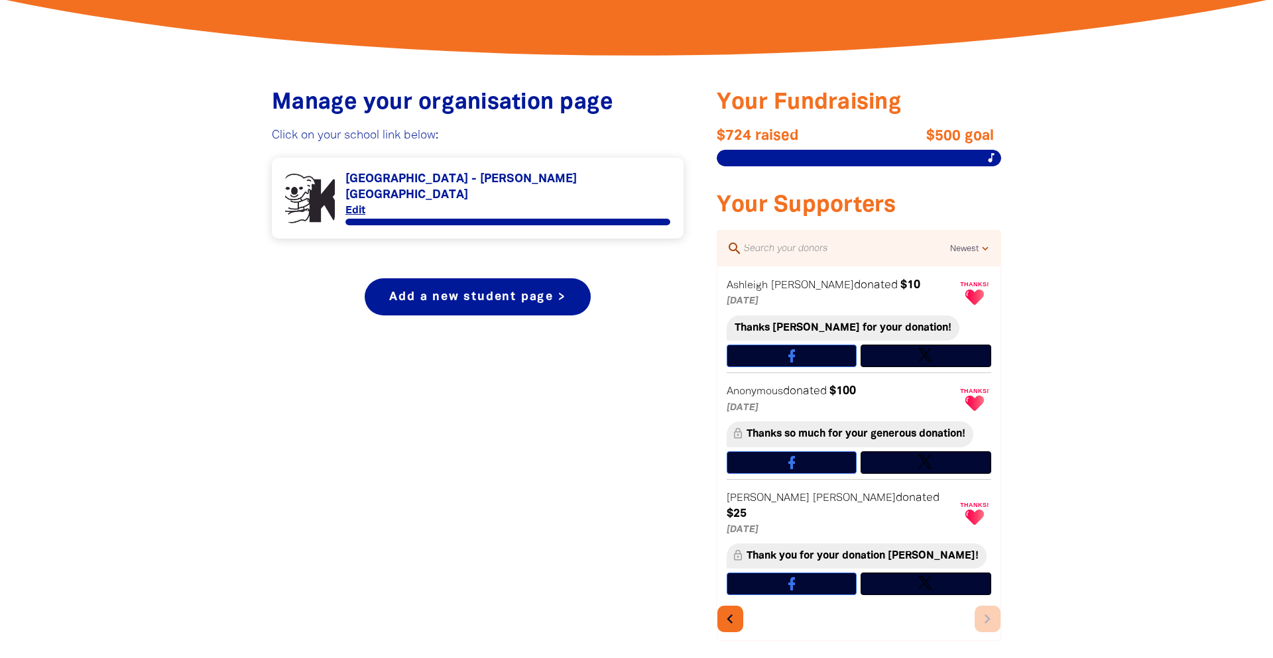
scroll to position [204, 0]
